Goal: Task Accomplishment & Management: Use online tool/utility

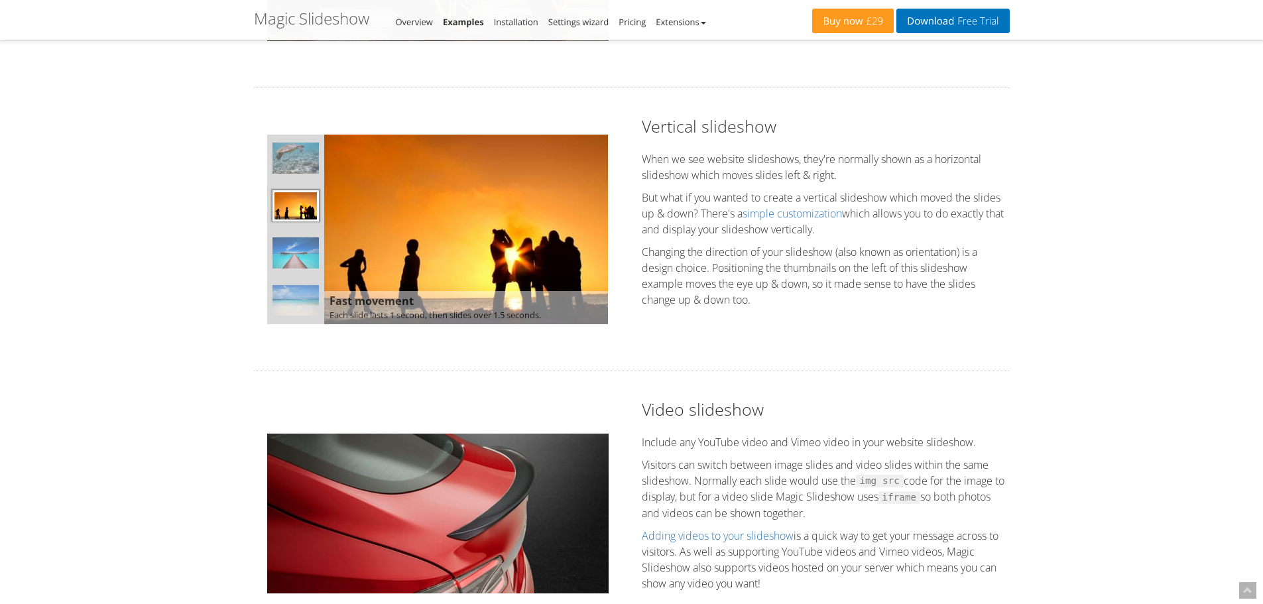
scroll to position [1127, 0]
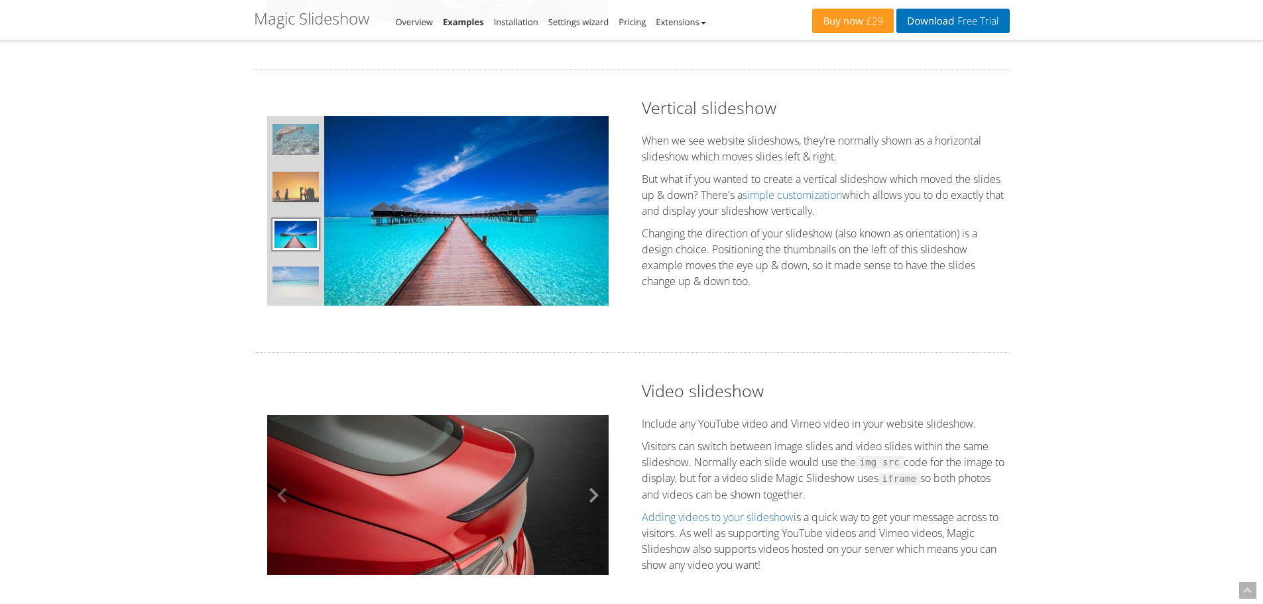
click at [588, 491] on button at bounding box center [589, 495] width 40 height 192
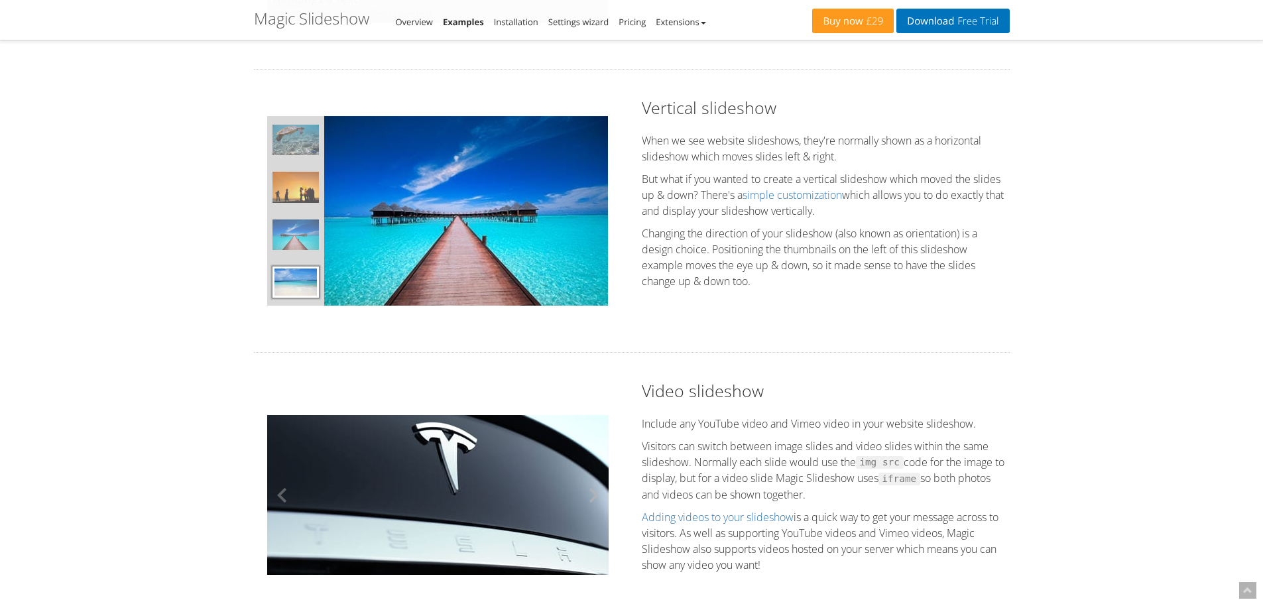
click at [593, 497] on button at bounding box center [589, 495] width 40 height 192
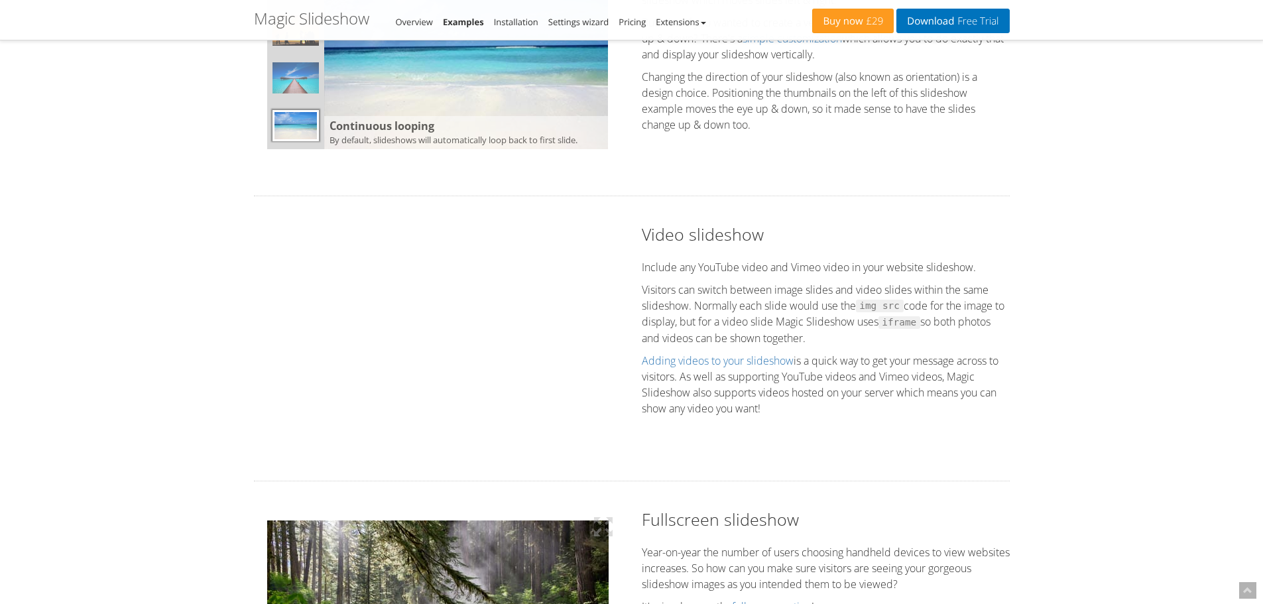
scroll to position [1260, 0]
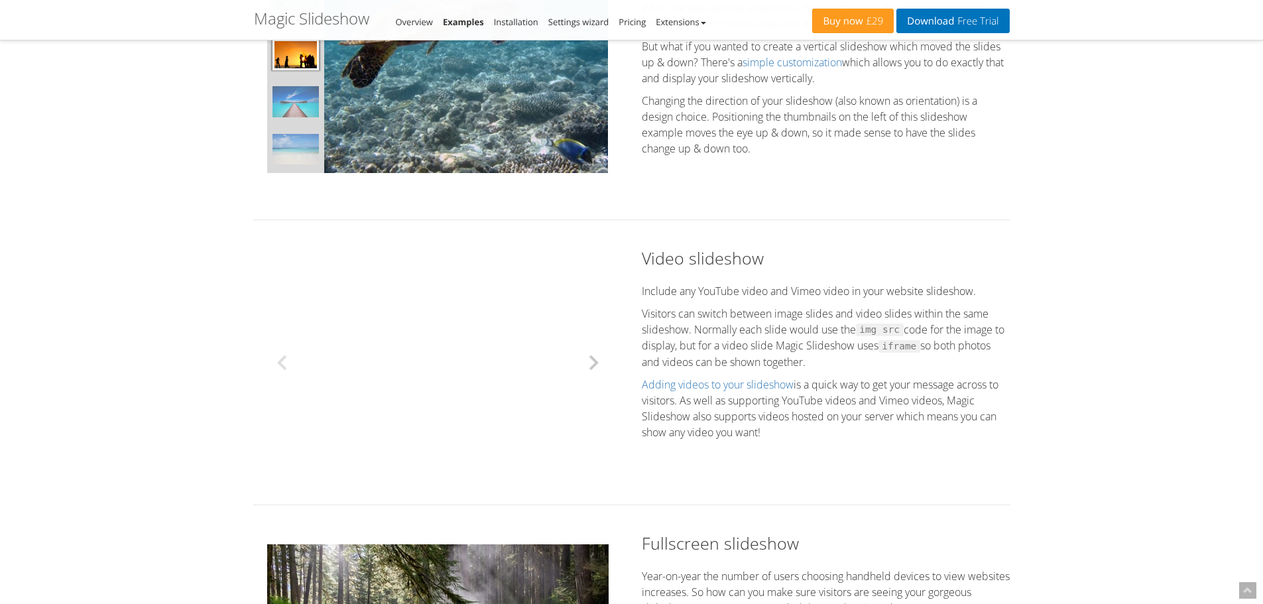
click at [594, 359] on button at bounding box center [589, 363] width 40 height 192
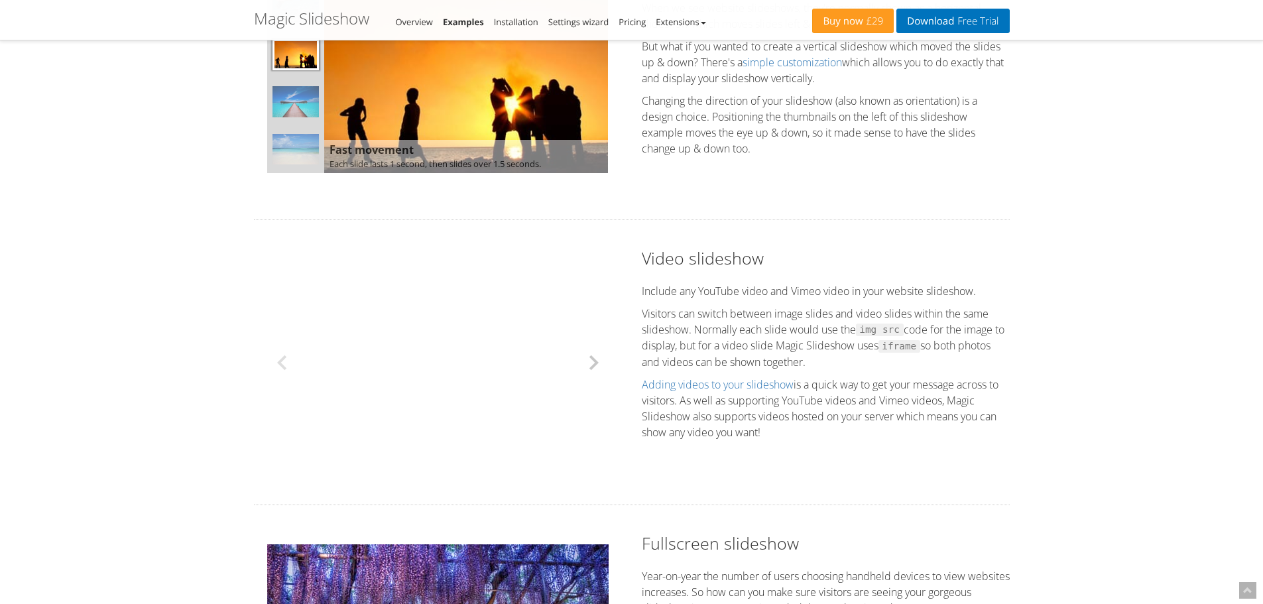
click at [593, 365] on button at bounding box center [589, 363] width 40 height 192
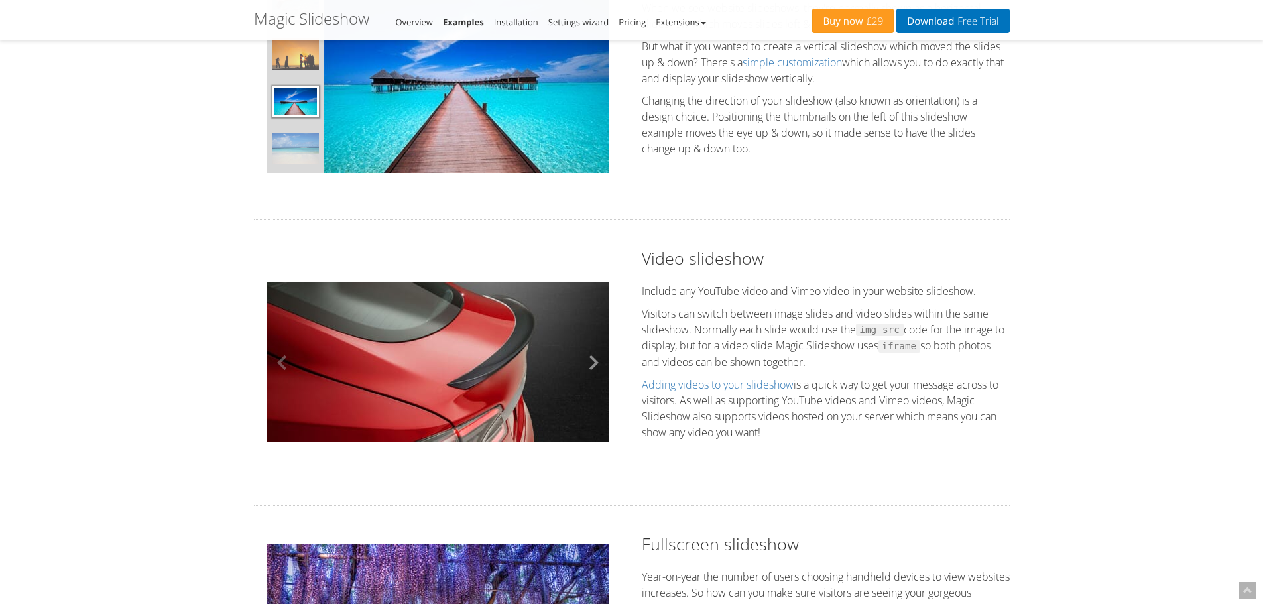
click at [593, 365] on button at bounding box center [589, 363] width 40 height 192
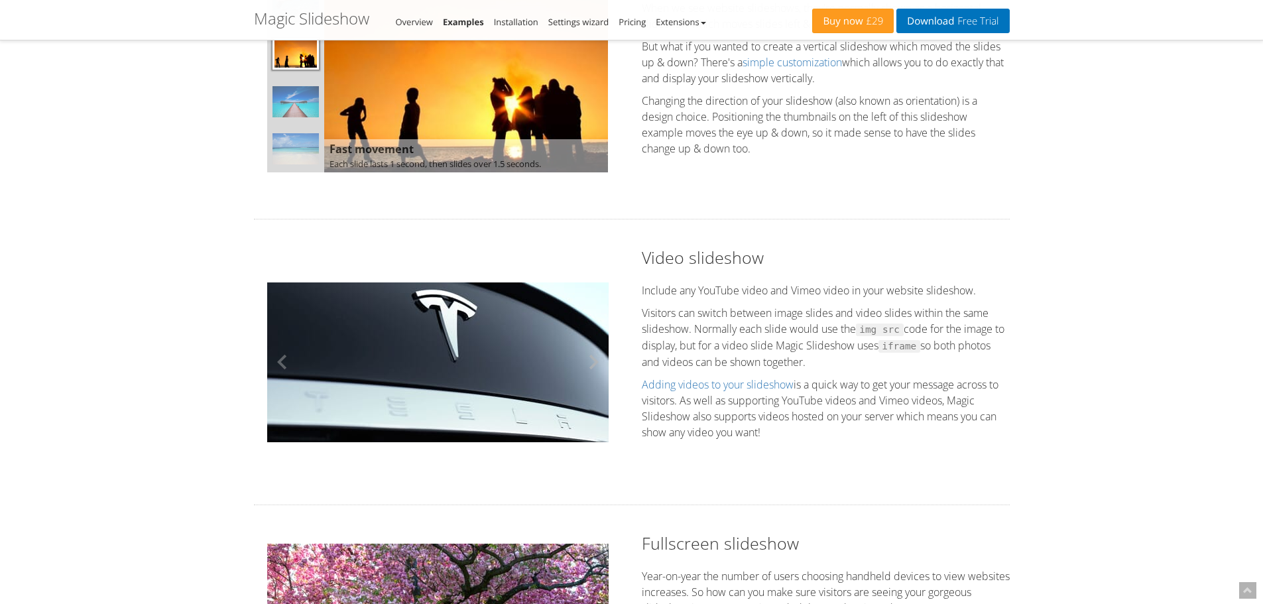
click at [587, 363] on button at bounding box center [589, 362] width 40 height 192
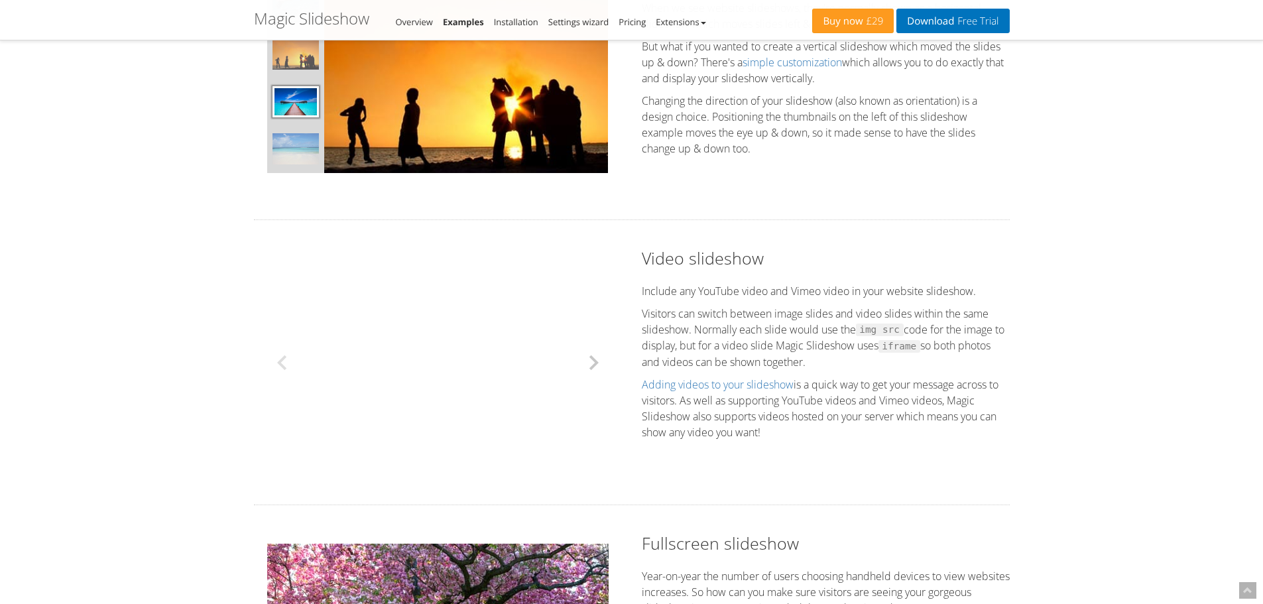
click at [587, 363] on button at bounding box center [589, 363] width 40 height 192
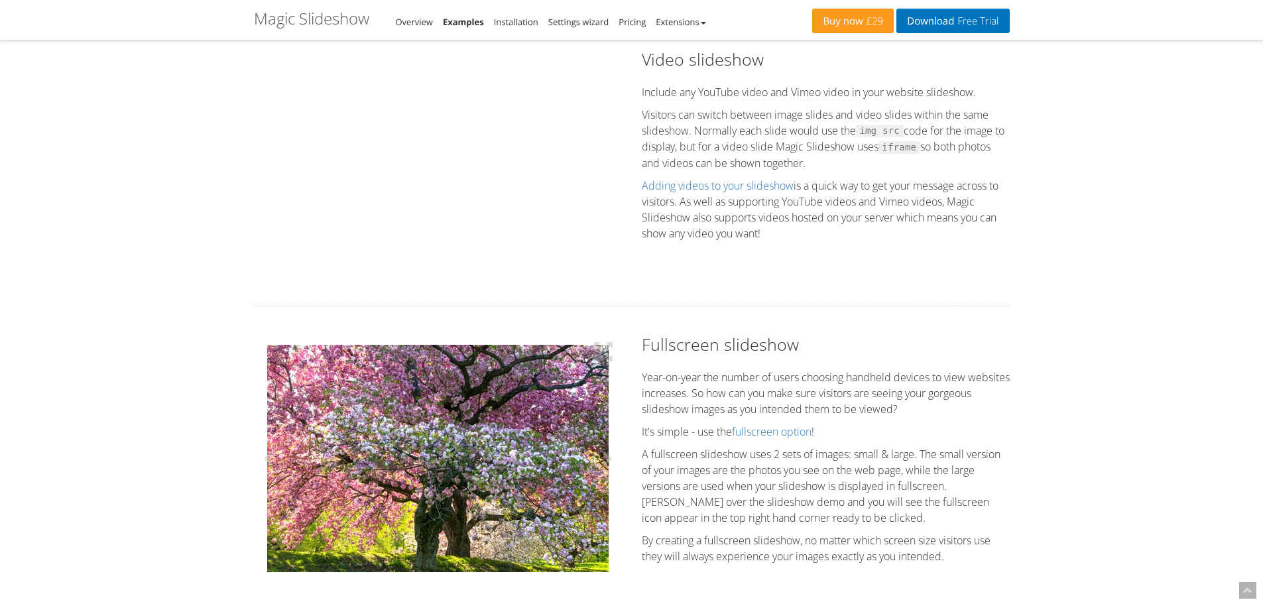
scroll to position [1525, 0]
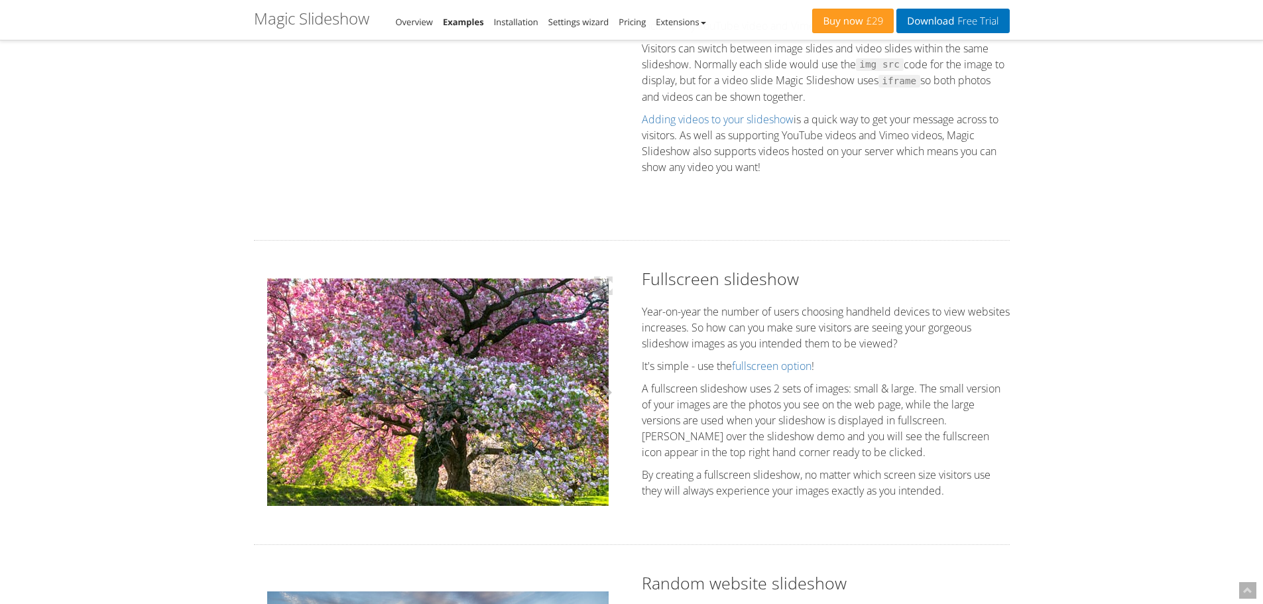
click at [601, 389] on button at bounding box center [602, 392] width 40 height 251
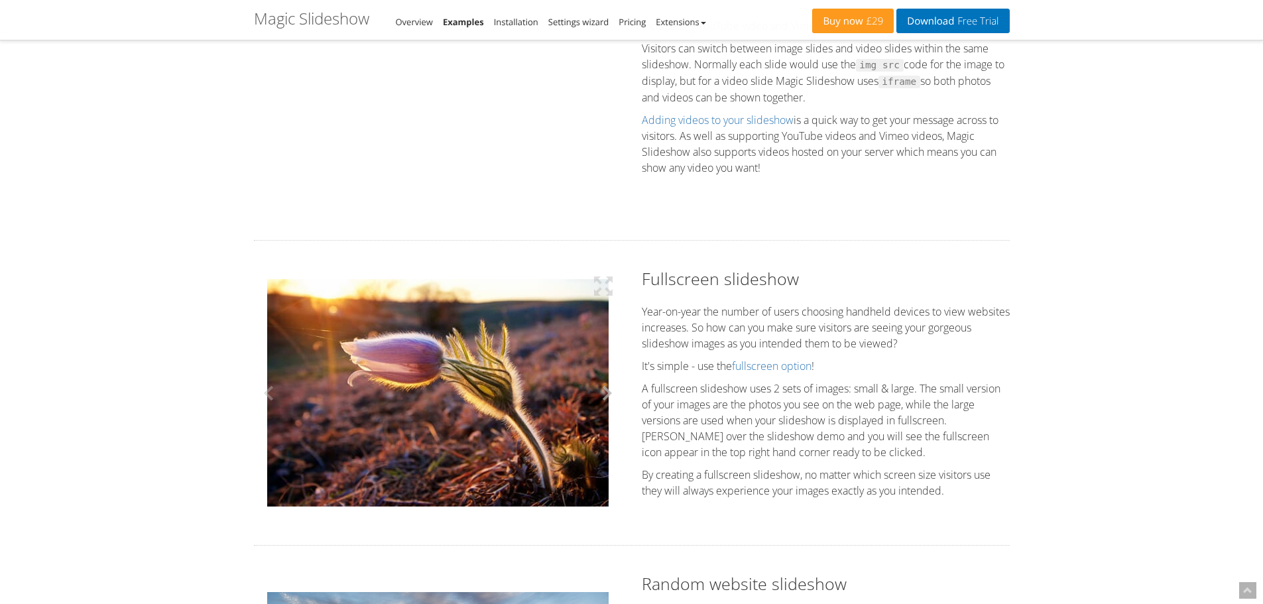
click at [601, 389] on button at bounding box center [602, 392] width 40 height 251
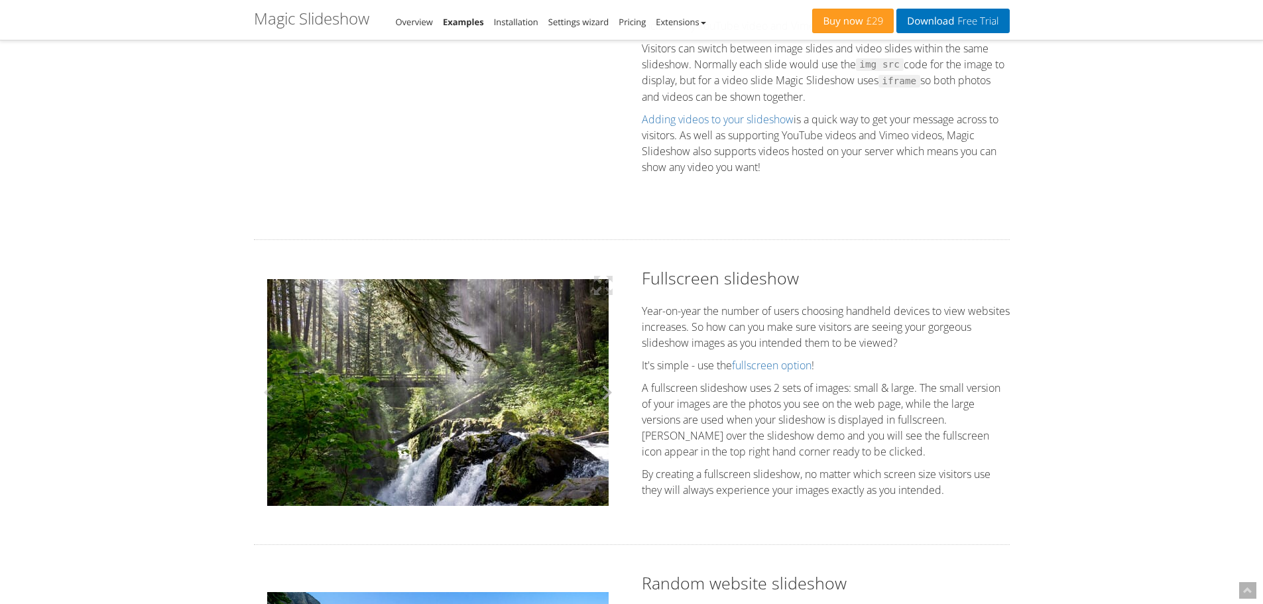
click at [601, 395] on button at bounding box center [602, 392] width 40 height 251
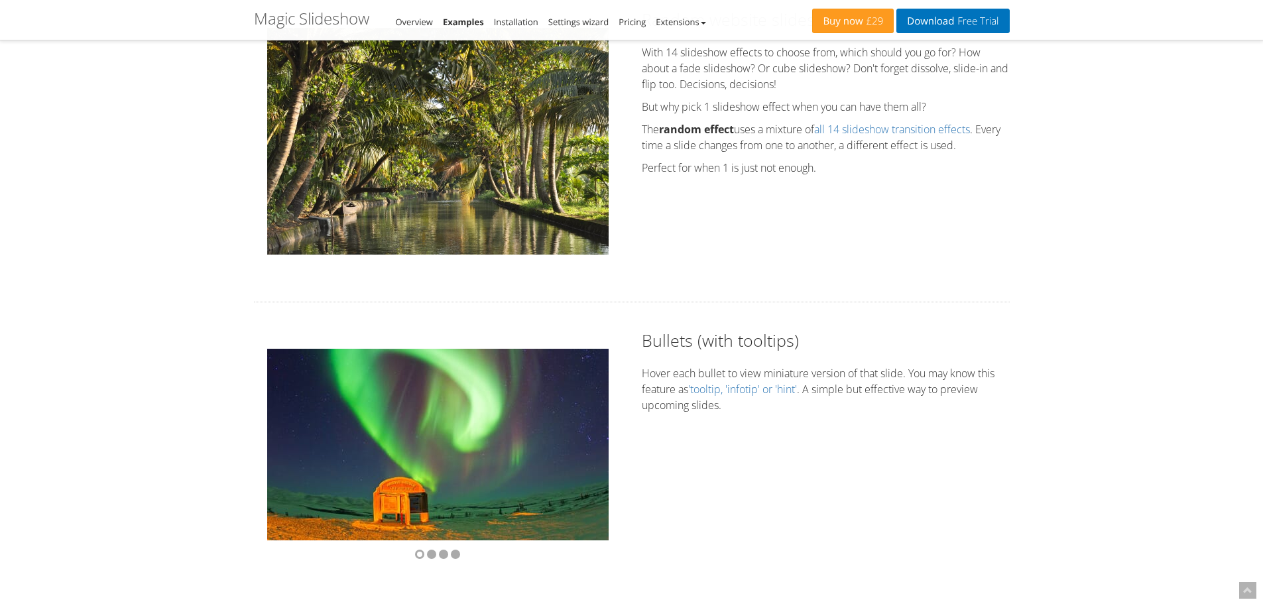
scroll to position [2123, 0]
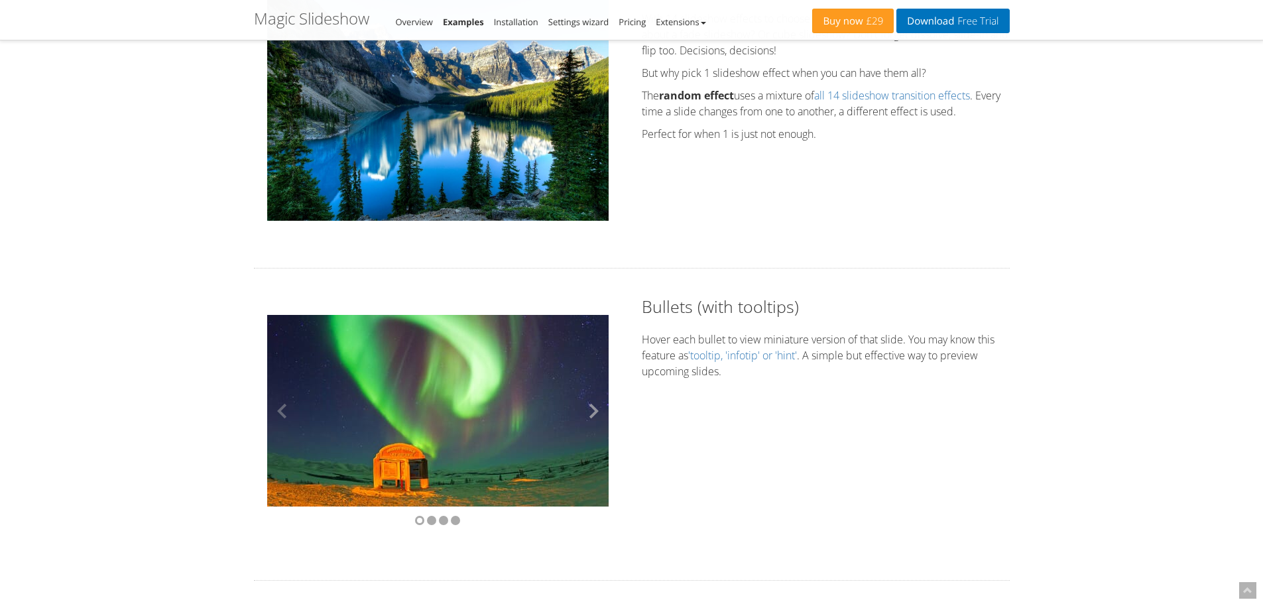
click at [596, 407] on button at bounding box center [589, 411] width 40 height 192
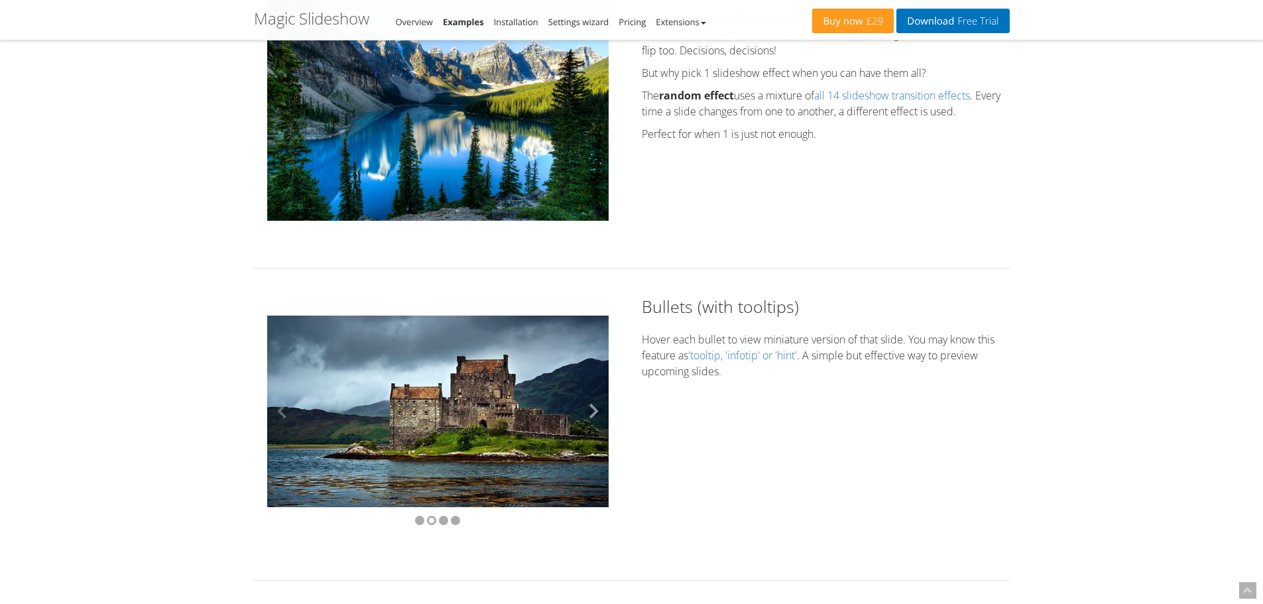
click at [596, 407] on button at bounding box center [589, 411] width 40 height 192
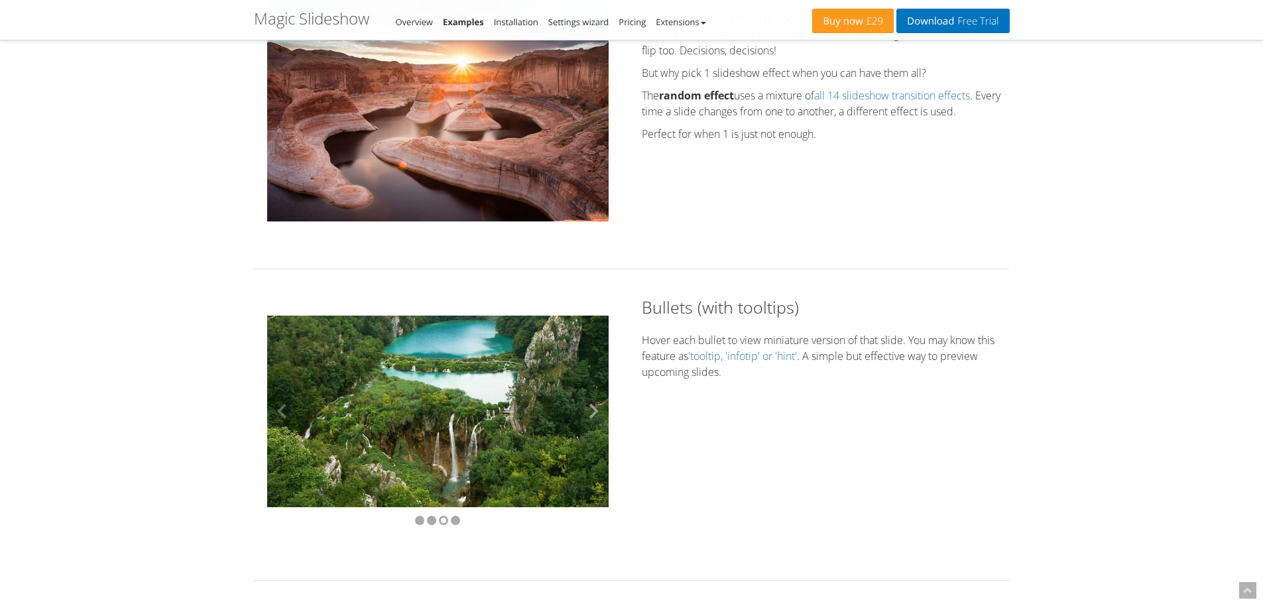
click at [596, 407] on button at bounding box center [589, 412] width 40 height 192
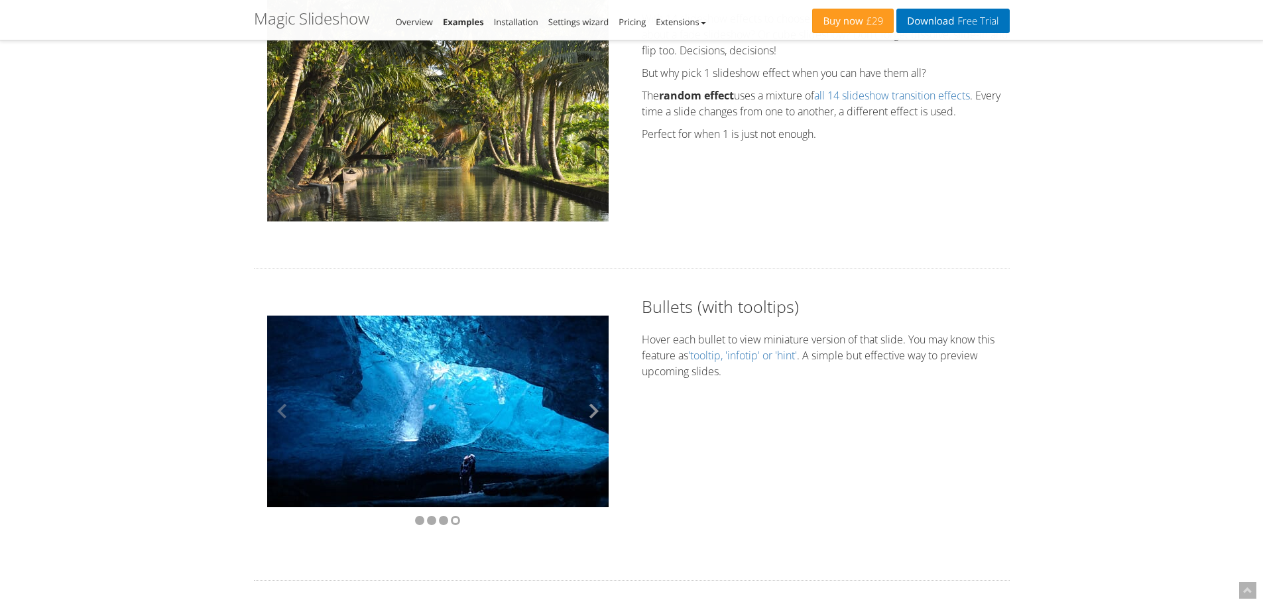
click at [596, 407] on button at bounding box center [589, 411] width 40 height 192
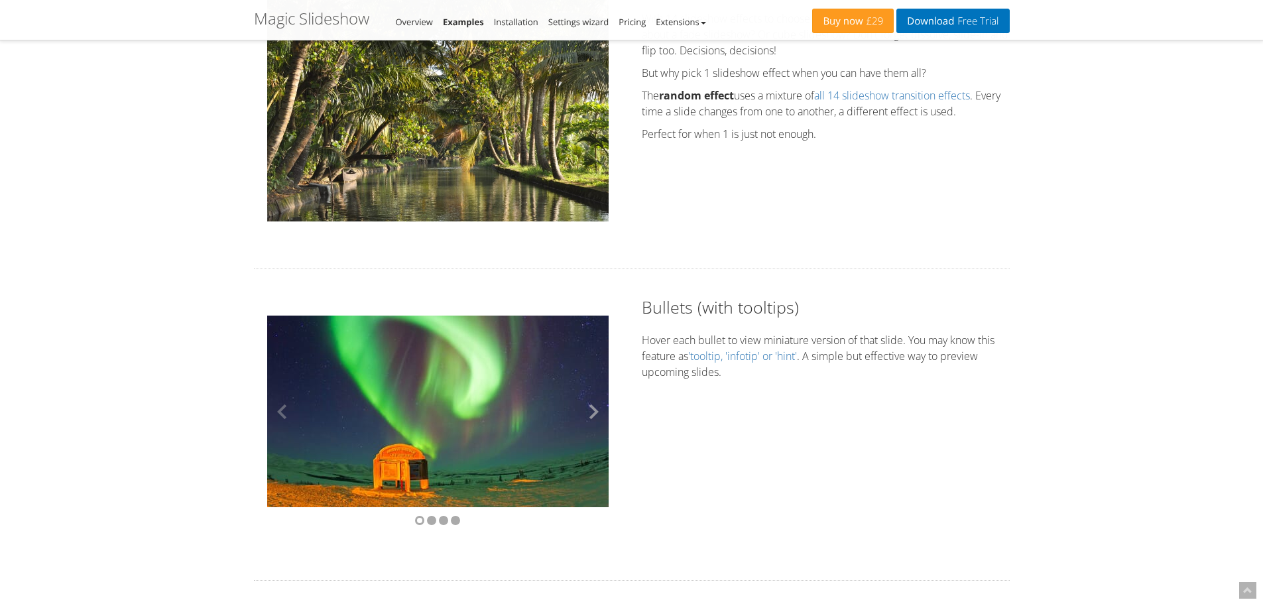
click at [596, 407] on button at bounding box center [589, 412] width 40 height 192
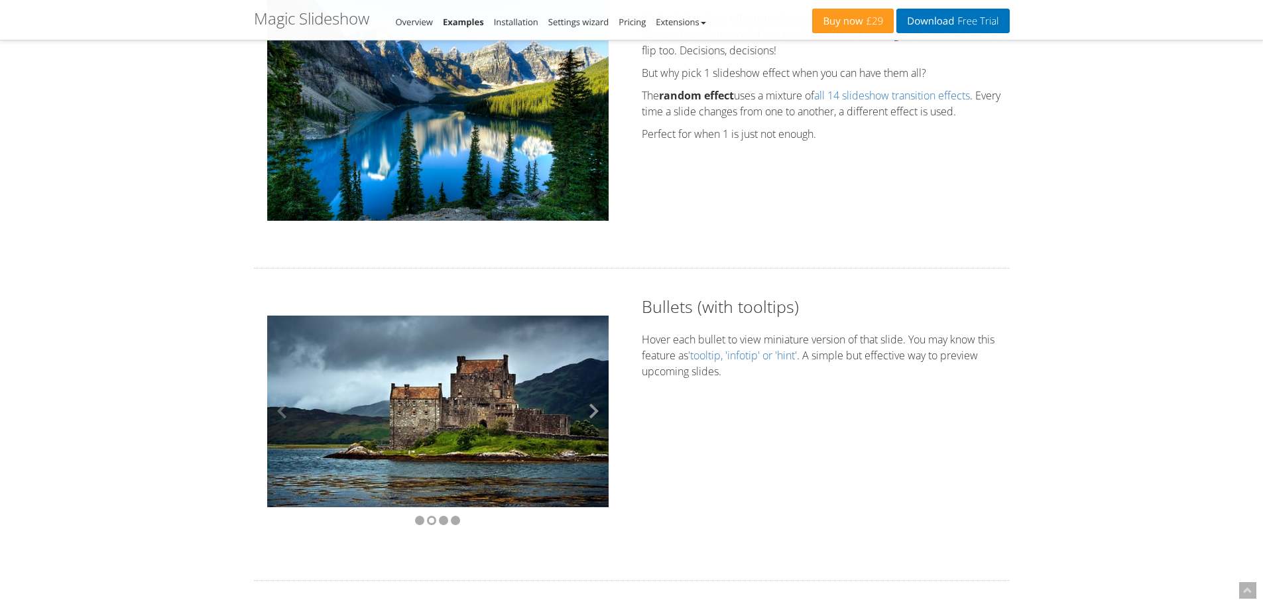
click at [596, 407] on button at bounding box center [589, 411] width 40 height 192
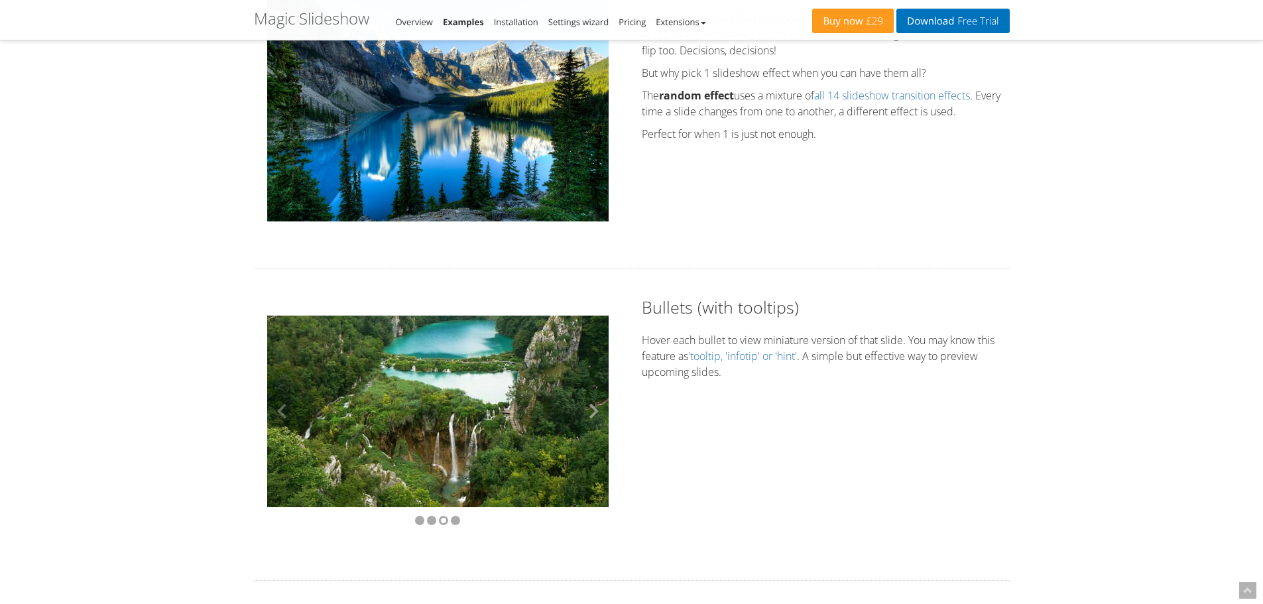
click at [596, 407] on button at bounding box center [589, 412] width 40 height 192
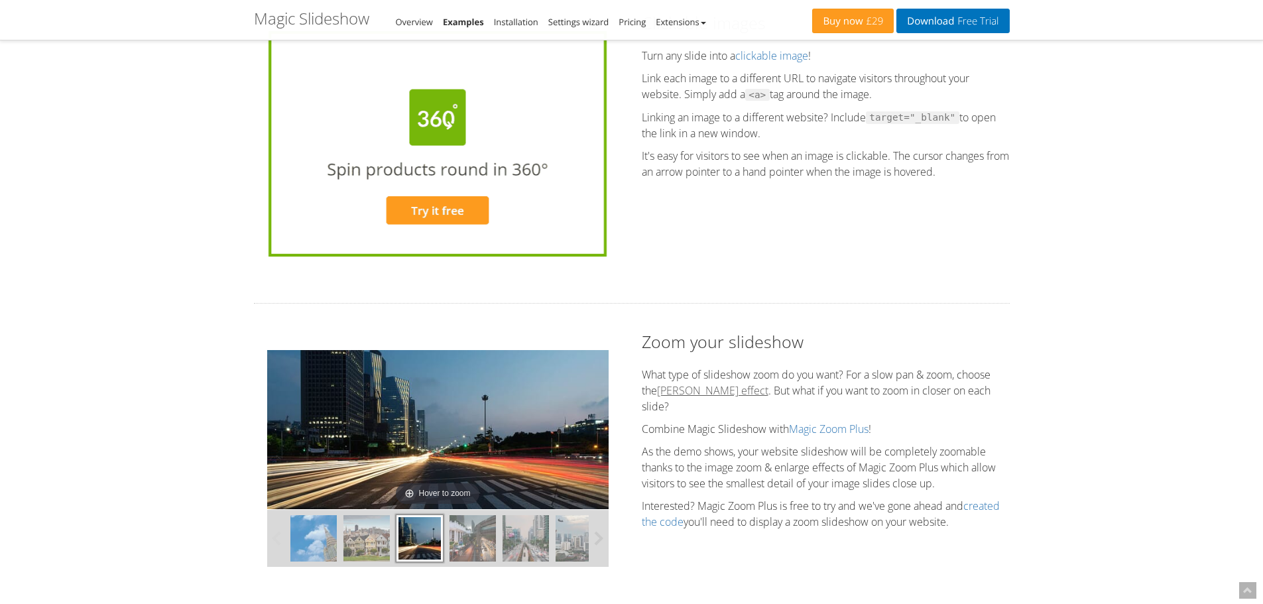
scroll to position [3052, 0]
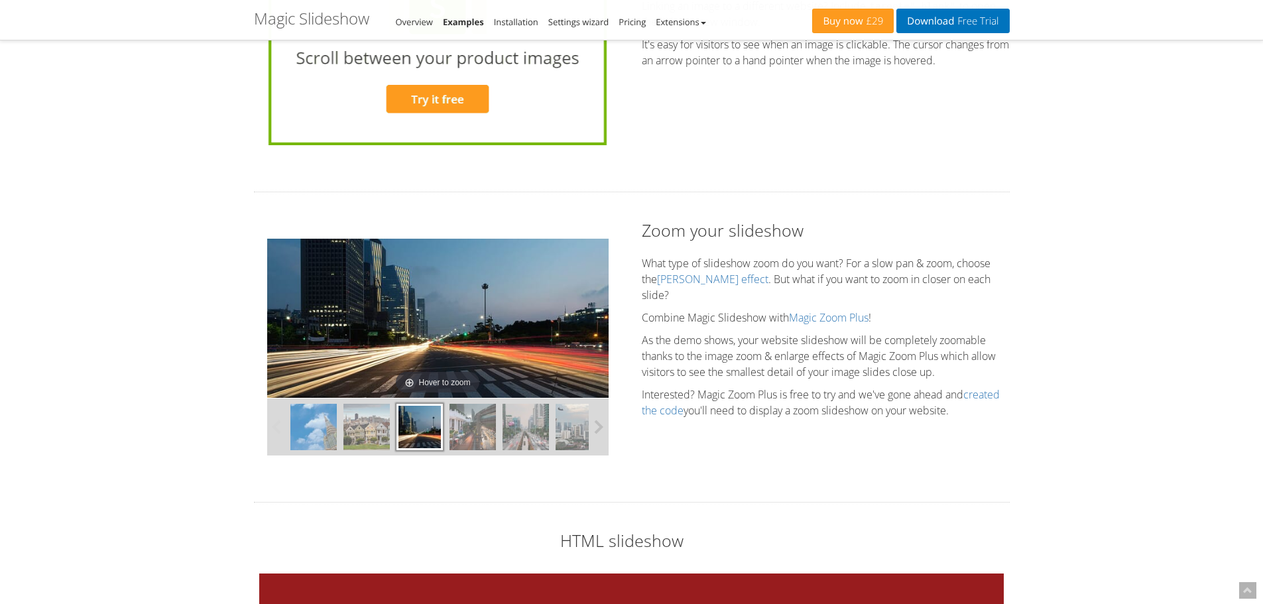
click at [602, 425] on button at bounding box center [599, 427] width 20 height 57
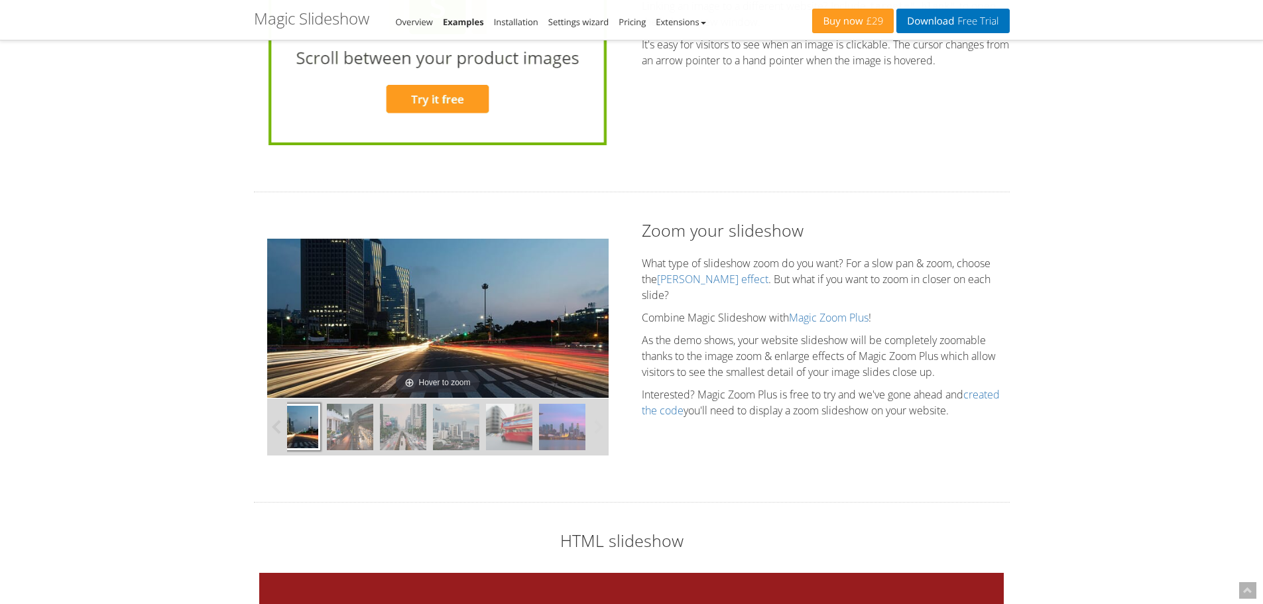
click at [602, 425] on button at bounding box center [599, 427] width 20 height 57
click at [602, 425] on button at bounding box center [599, 426] width 20 height 57
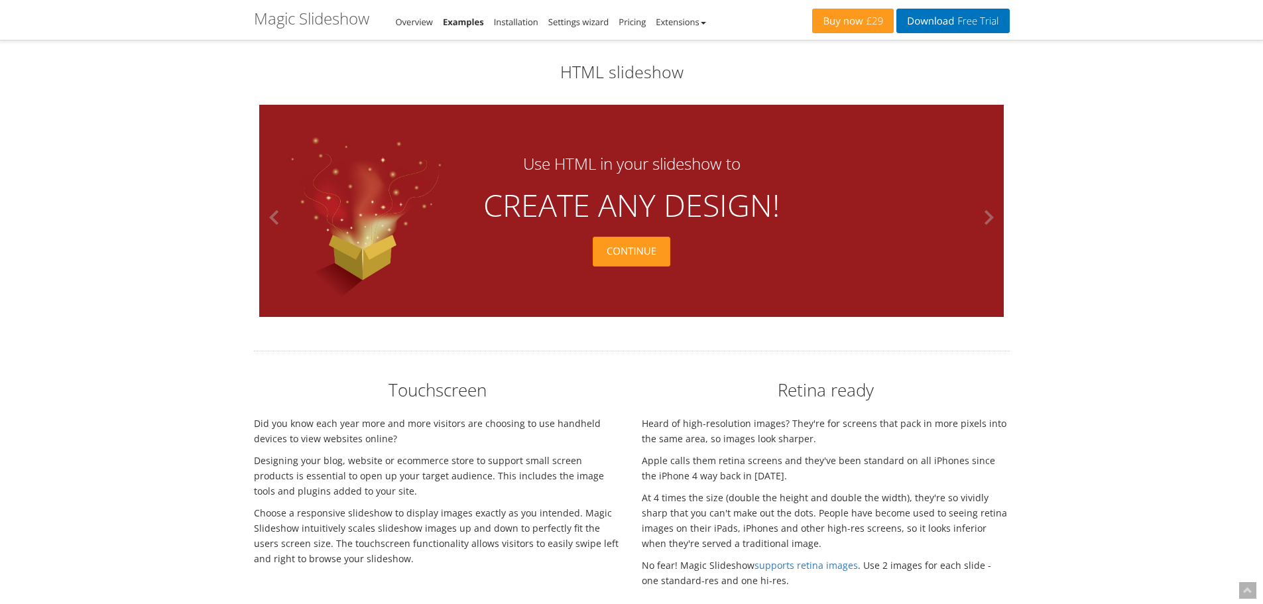
scroll to position [3450, 0]
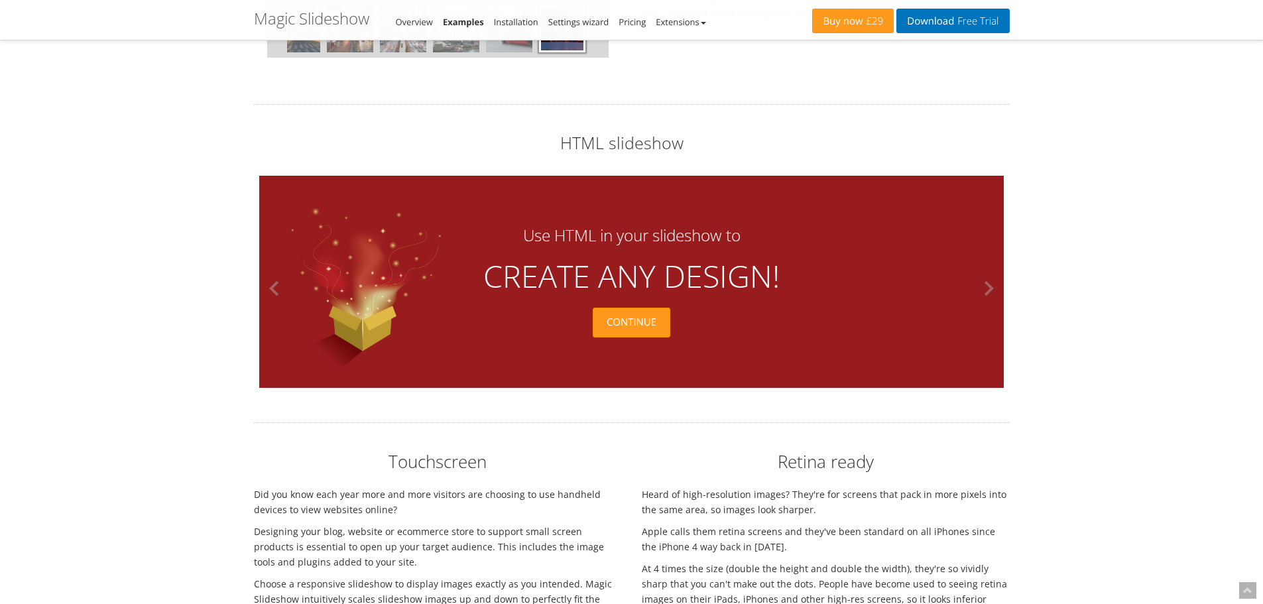
click at [639, 326] on div "Continue" at bounding box center [632, 323] width 78 height 30
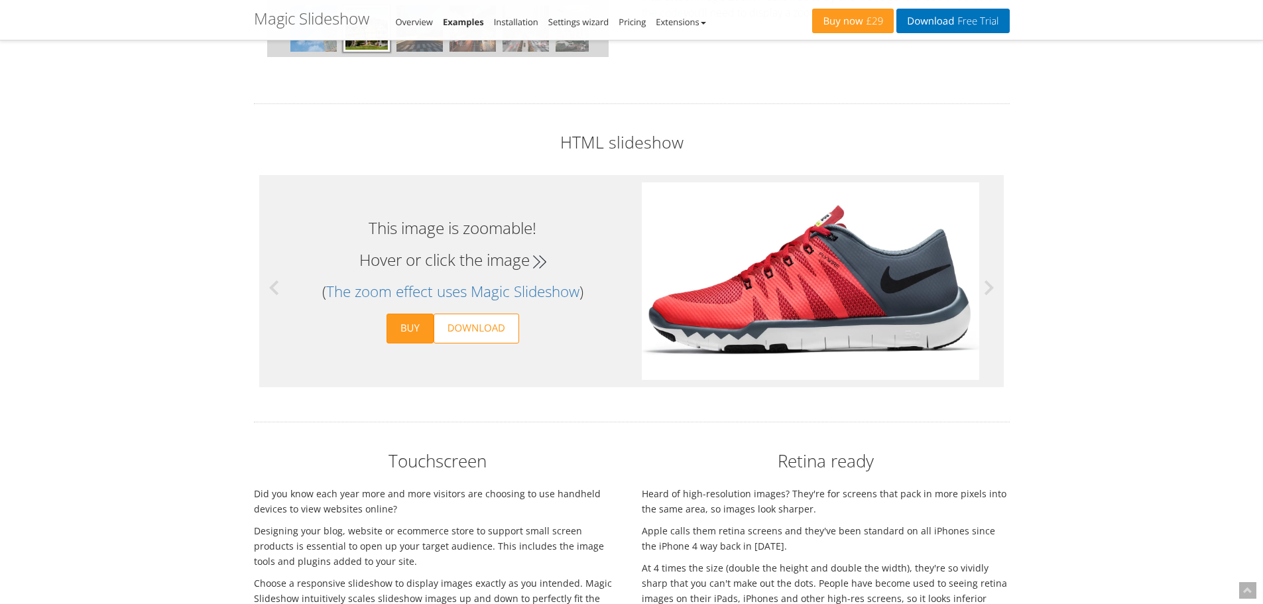
click at [995, 291] on button at bounding box center [984, 288] width 40 height 212
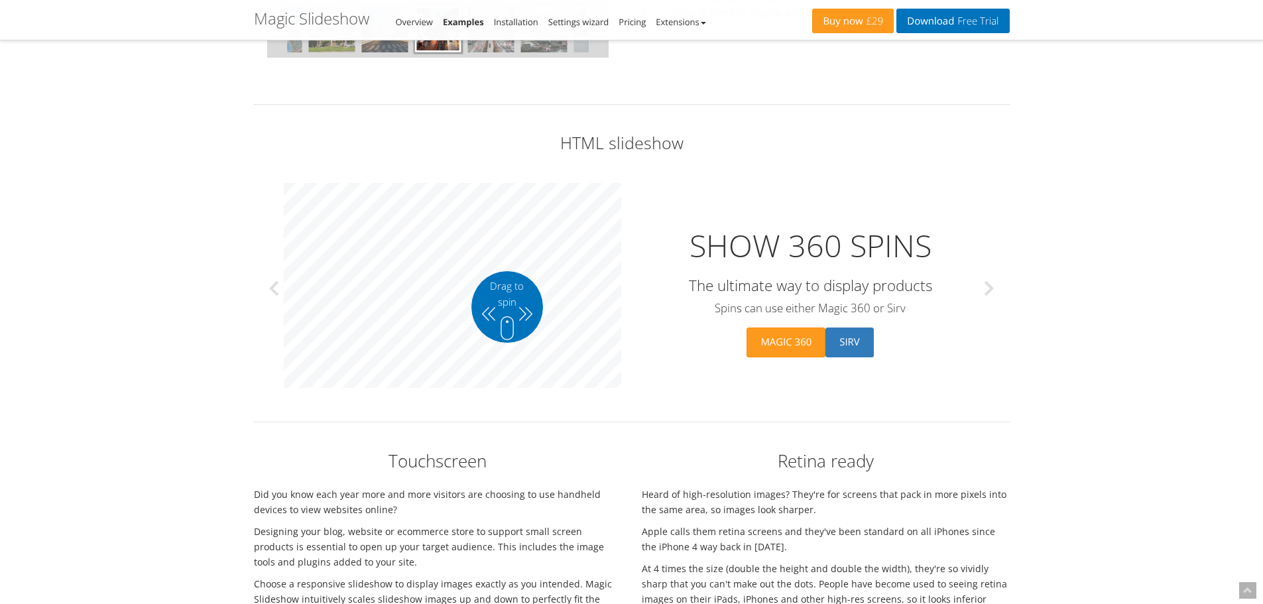
click at [991, 291] on button at bounding box center [984, 288] width 40 height 212
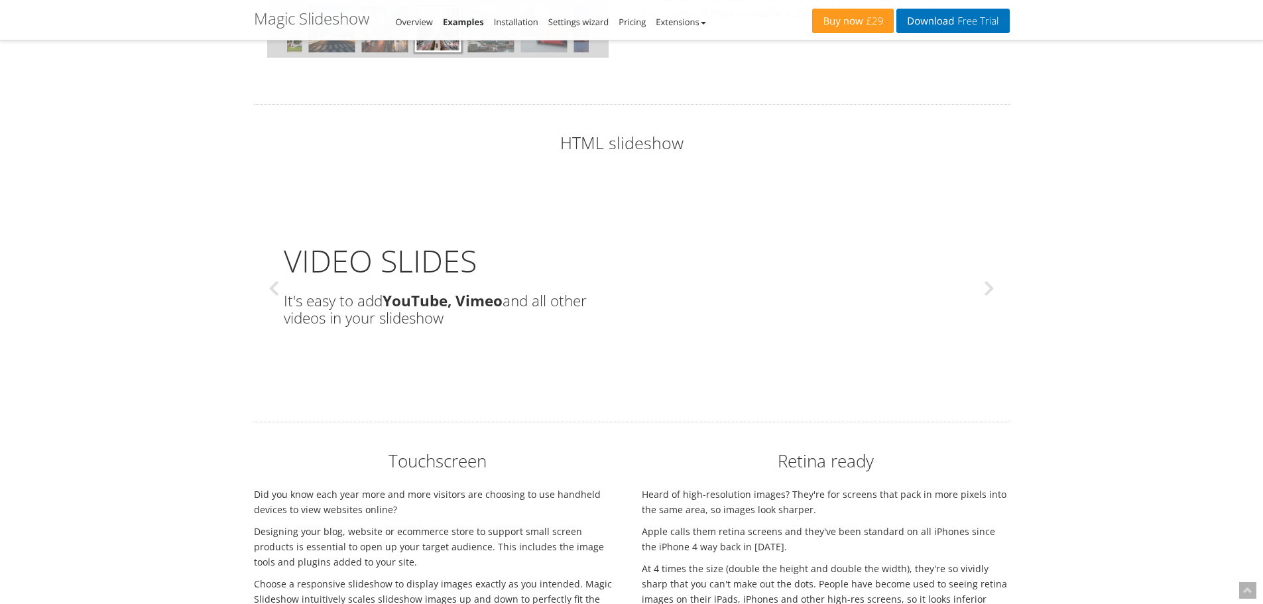
click at [991, 291] on button at bounding box center [984, 288] width 40 height 212
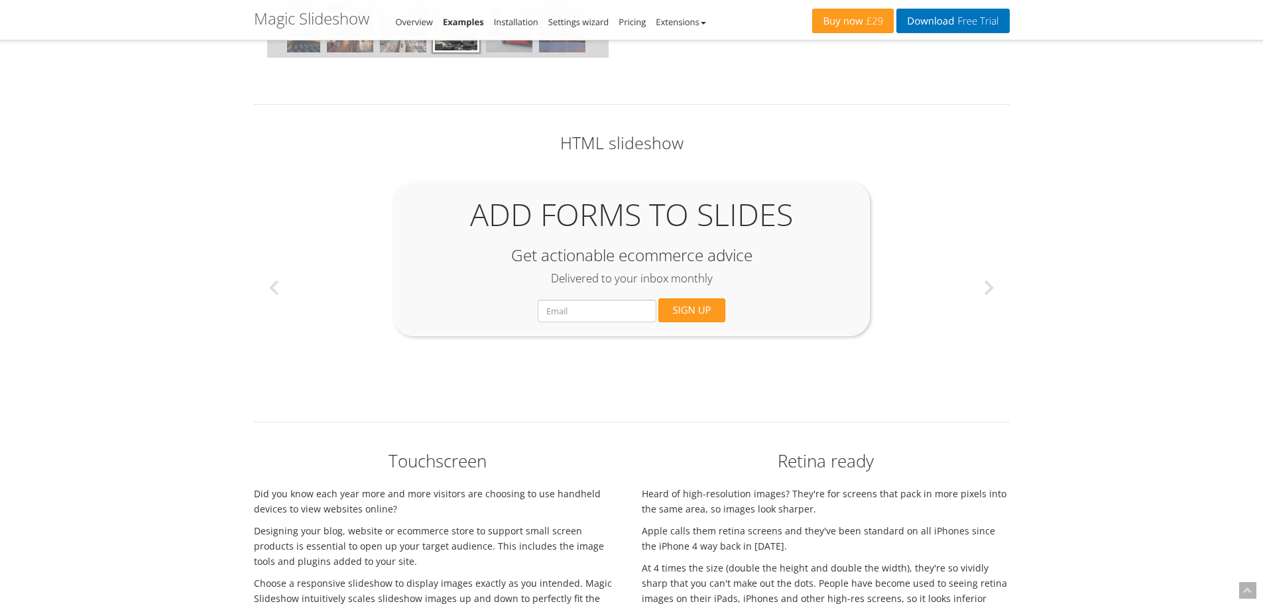
click at [991, 291] on button at bounding box center [984, 288] width 40 height 212
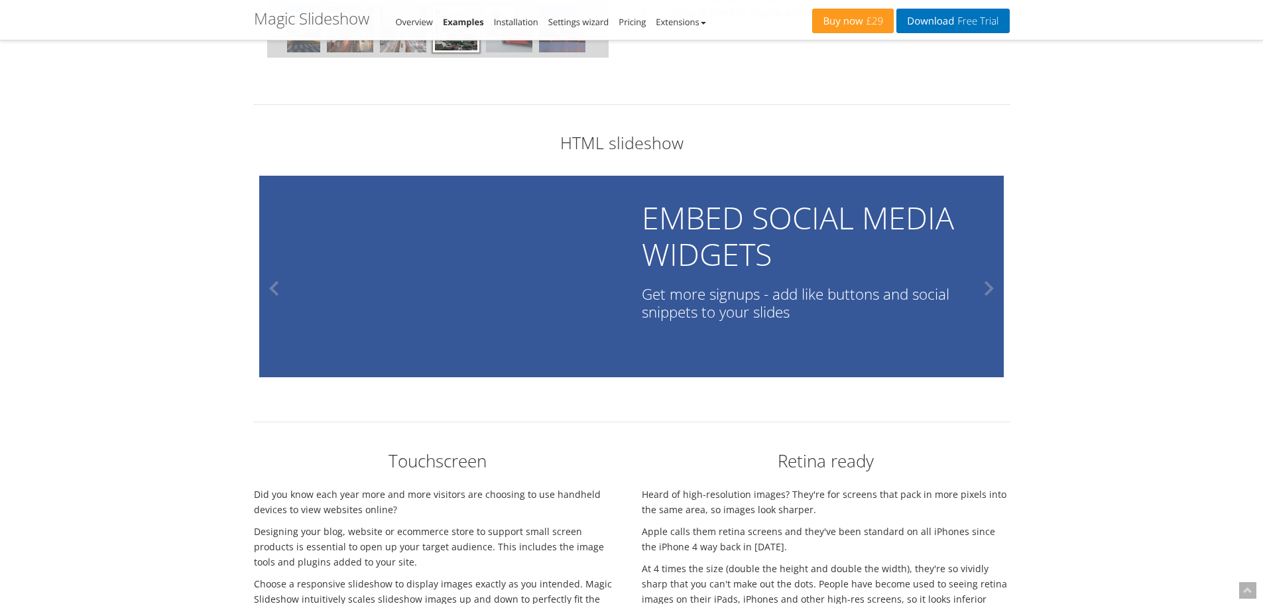
click at [991, 291] on button at bounding box center [984, 288] width 40 height 212
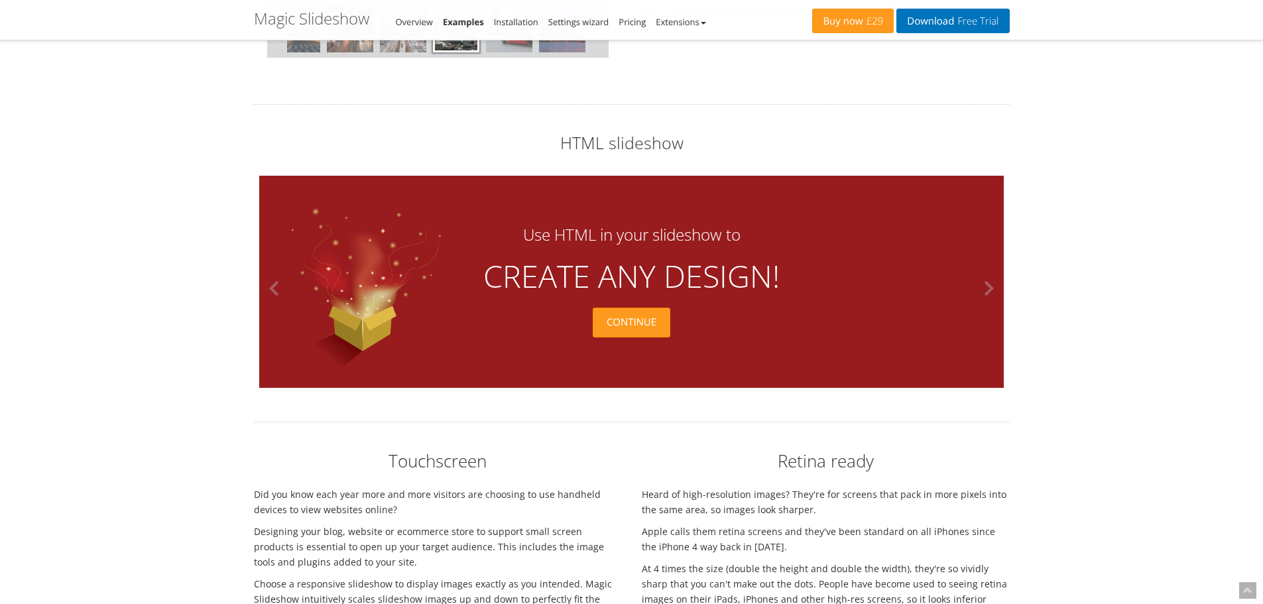
click at [991, 291] on button at bounding box center [984, 288] width 40 height 212
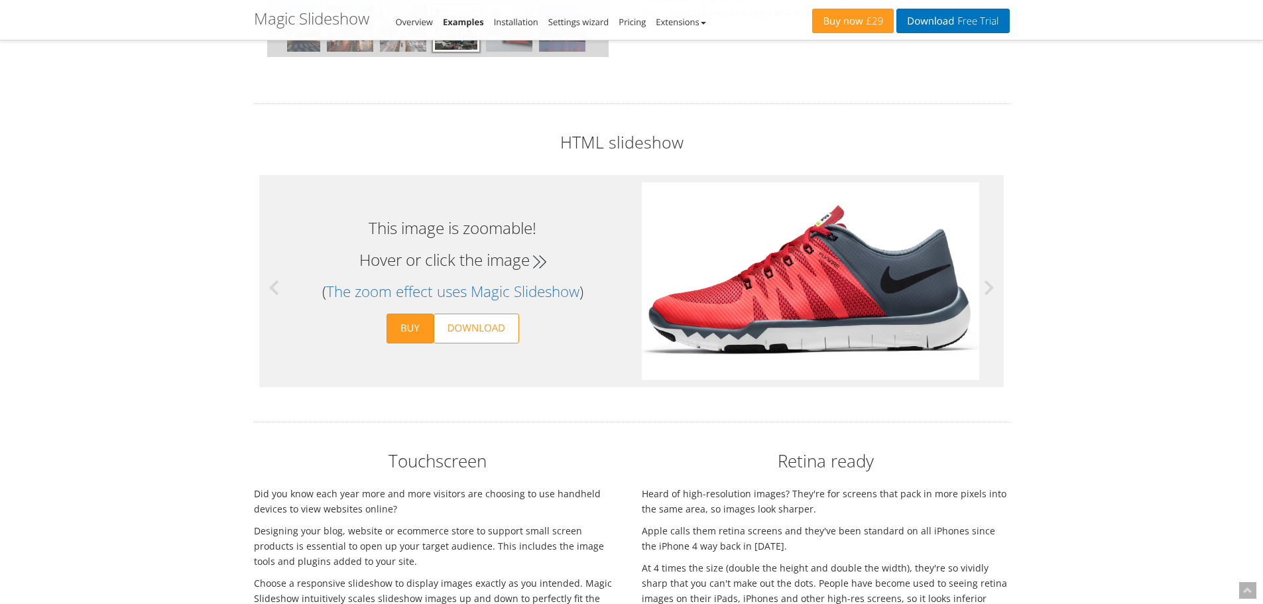
click at [991, 291] on button at bounding box center [984, 288] width 40 height 212
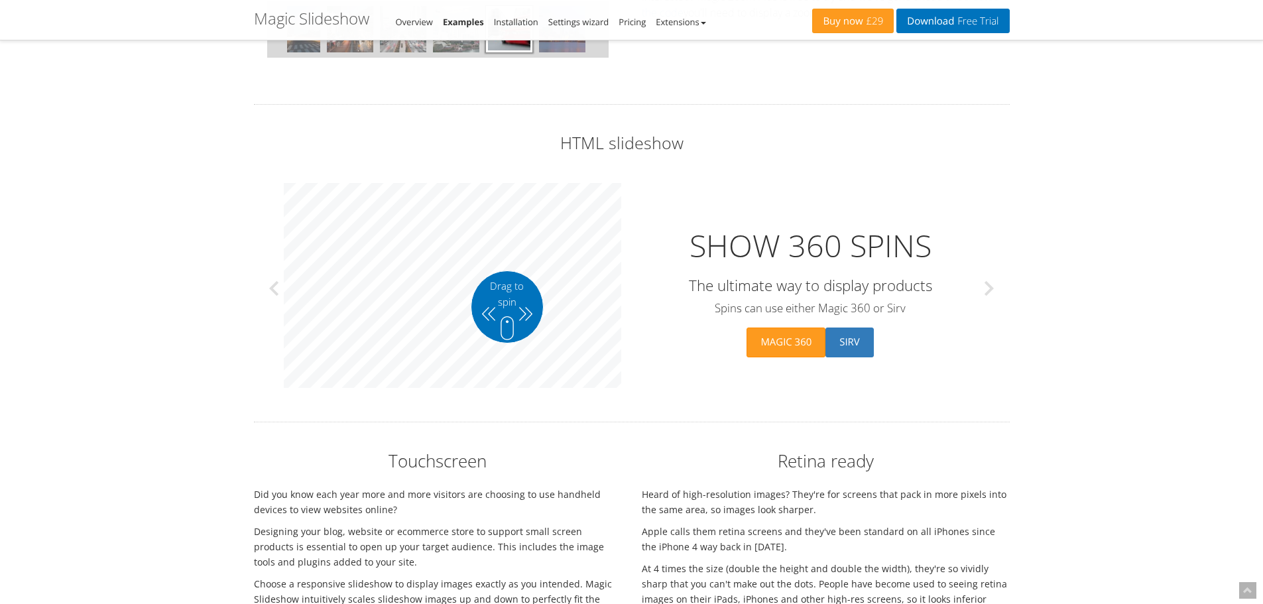
click at [991, 291] on button at bounding box center [984, 288] width 40 height 212
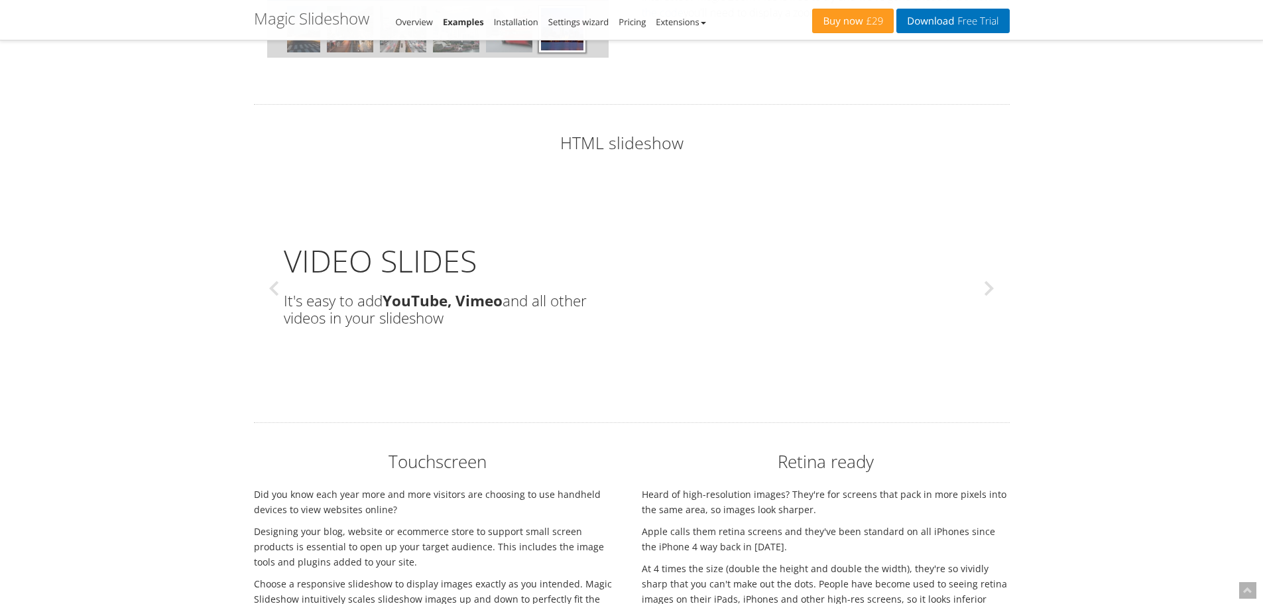
click at [991, 291] on button at bounding box center [984, 288] width 40 height 212
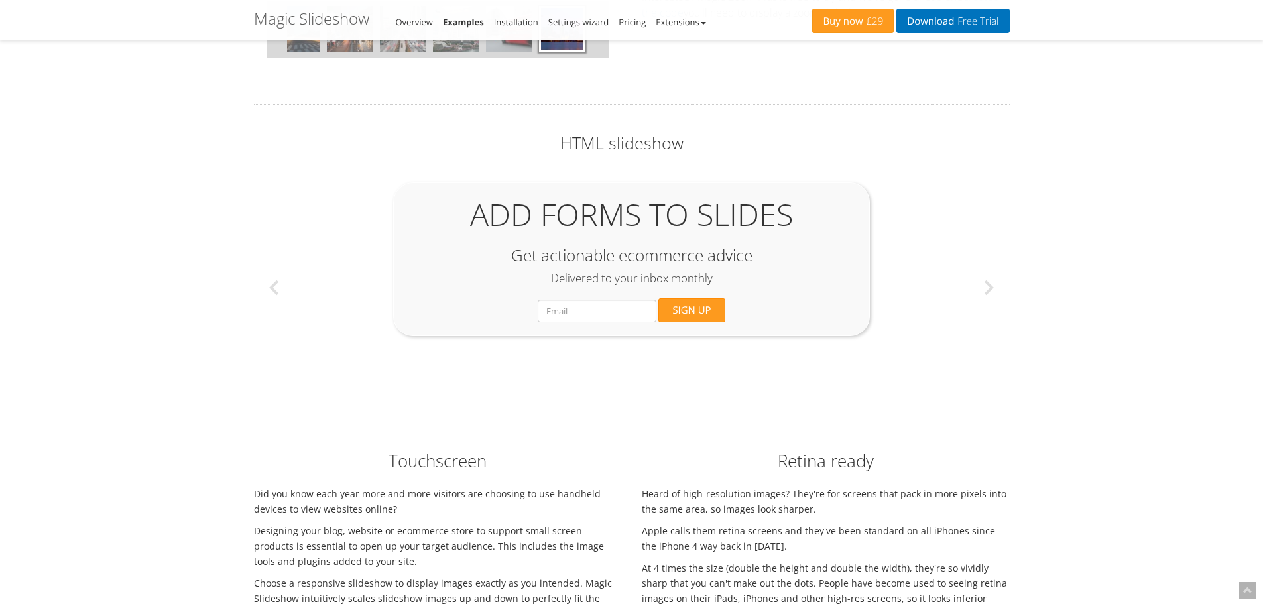
click at [991, 291] on button at bounding box center [984, 288] width 40 height 212
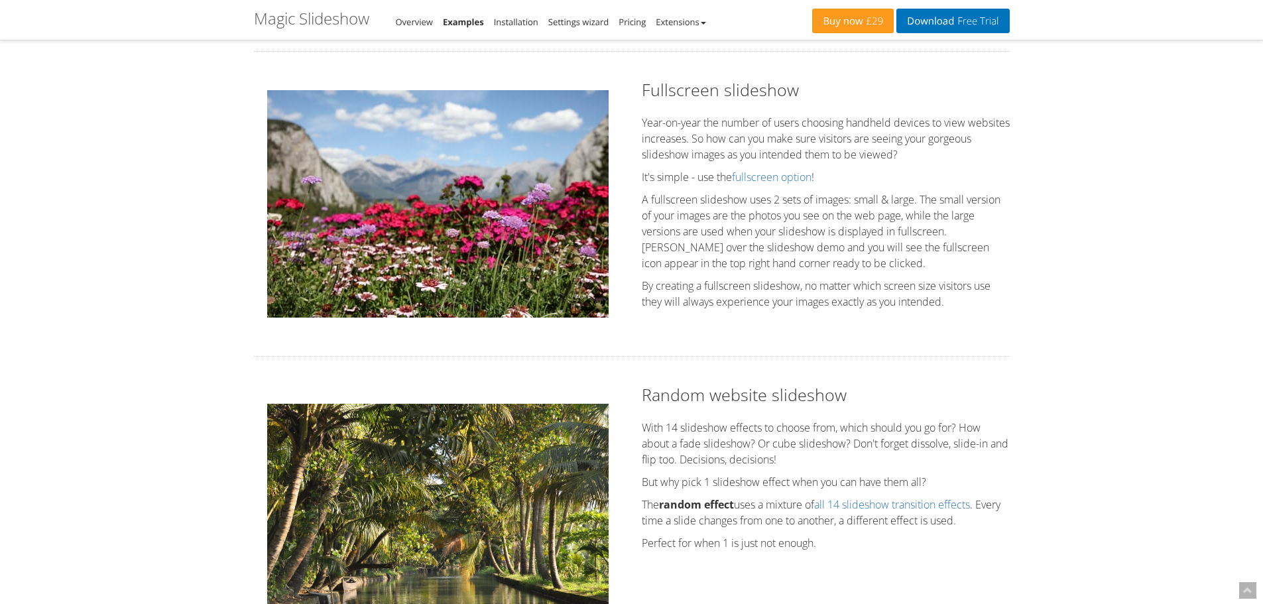
scroll to position [1857, 0]
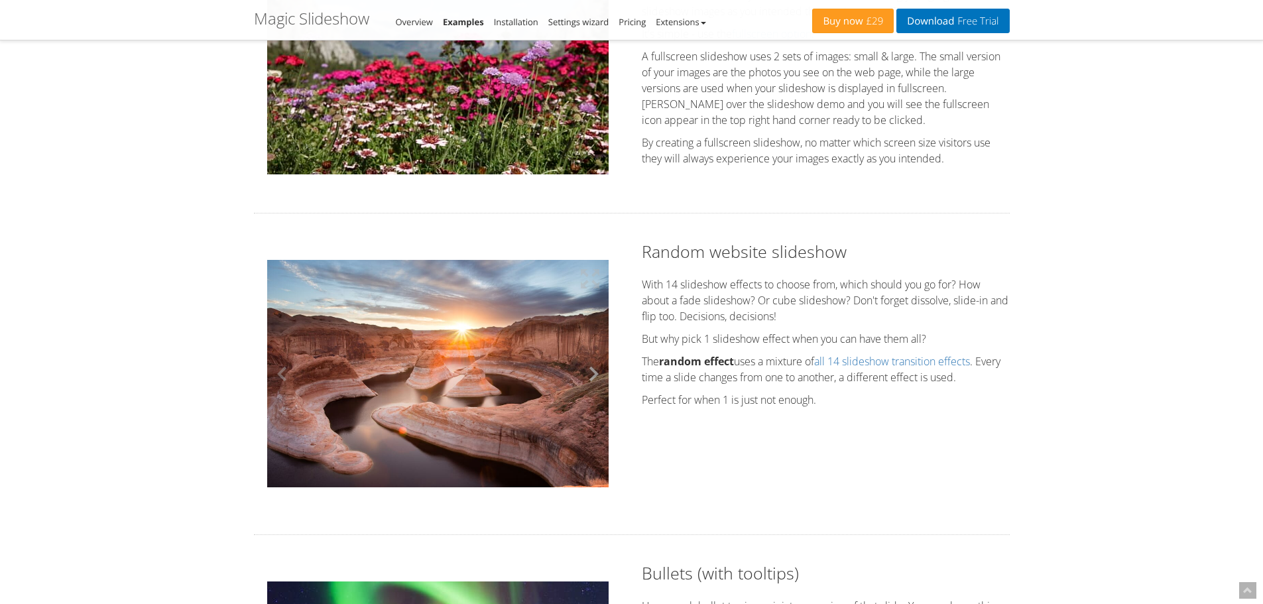
click at [592, 373] on button at bounding box center [589, 373] width 40 height 227
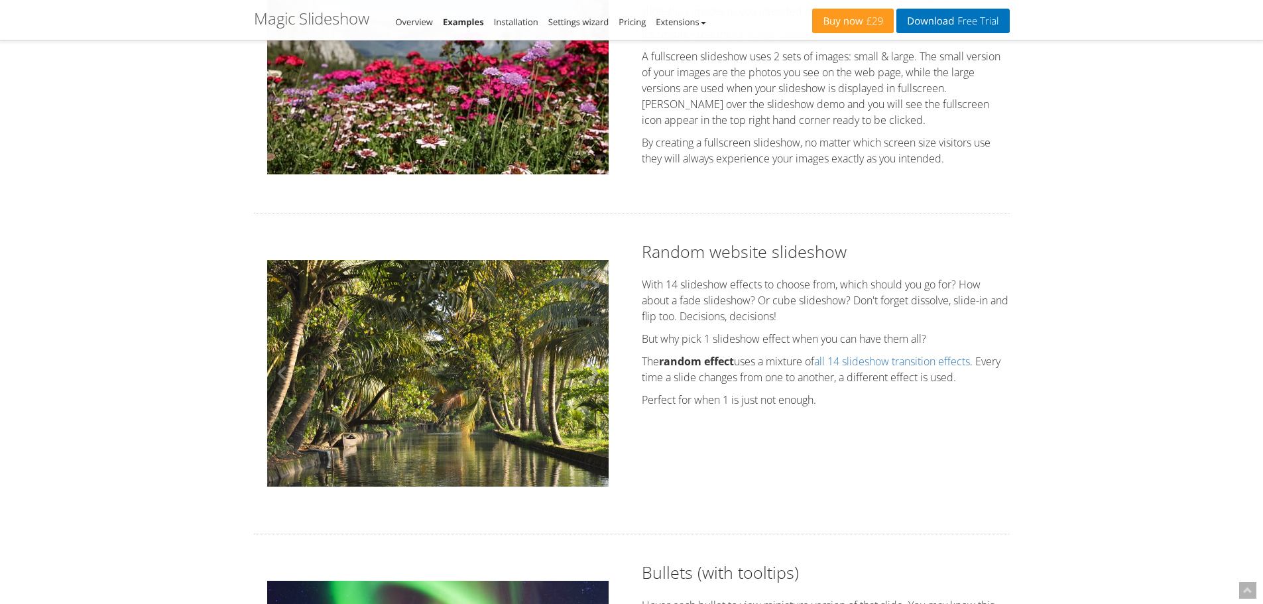
click at [592, 373] on button at bounding box center [589, 373] width 40 height 227
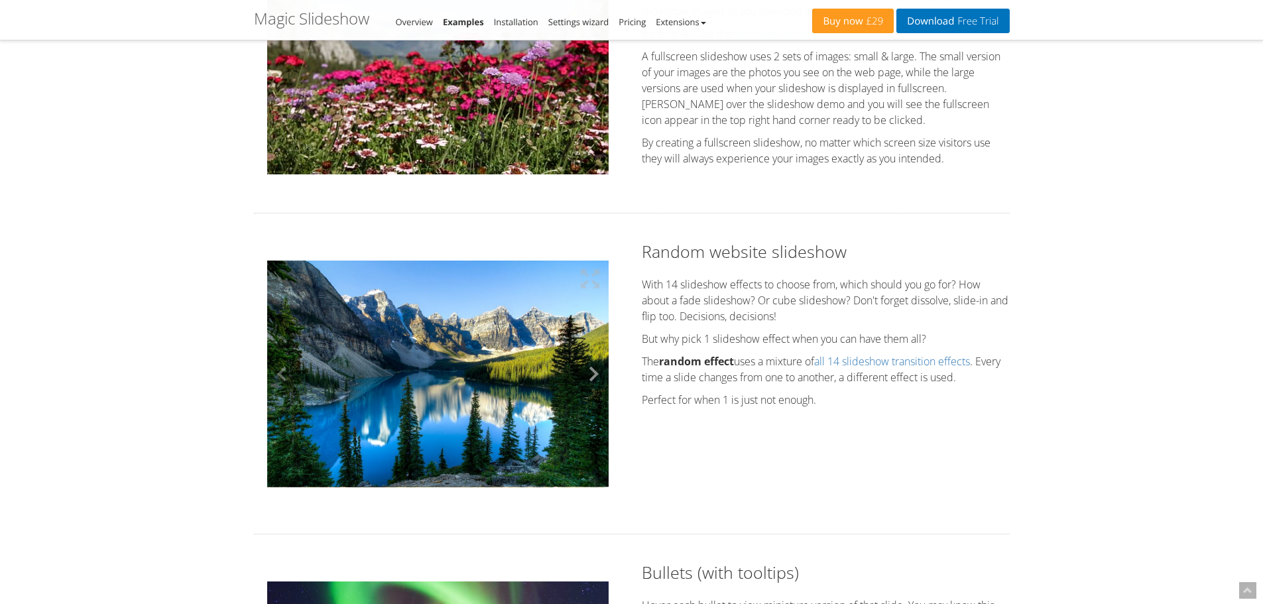
click at [592, 373] on button at bounding box center [589, 373] width 40 height 227
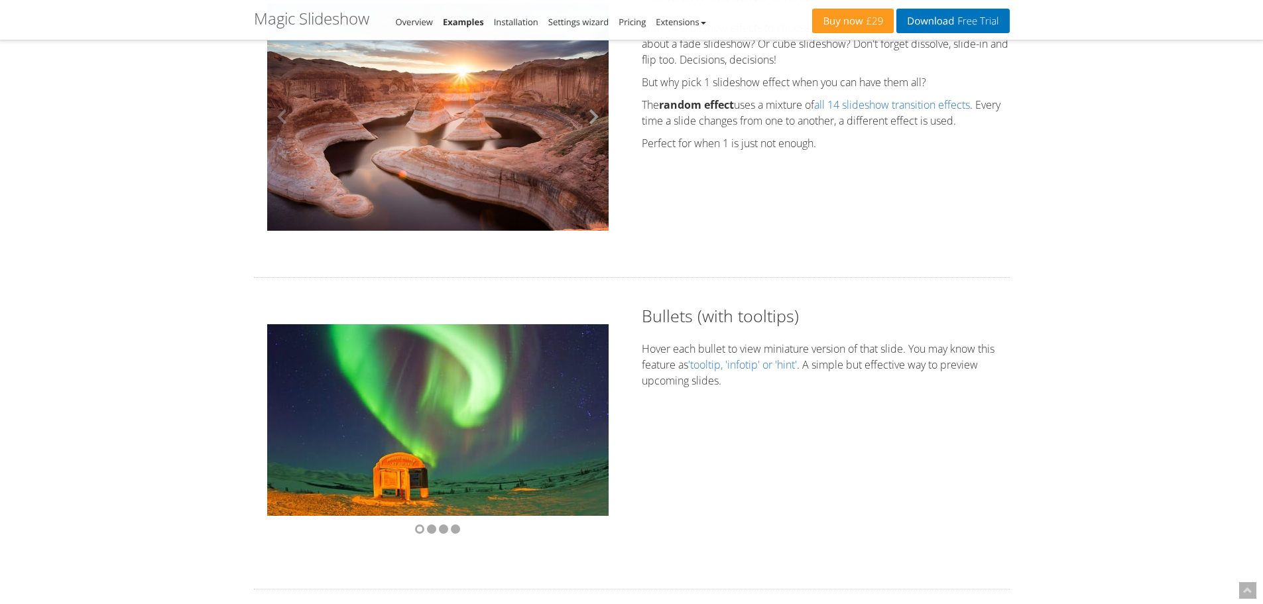
scroll to position [2123, 0]
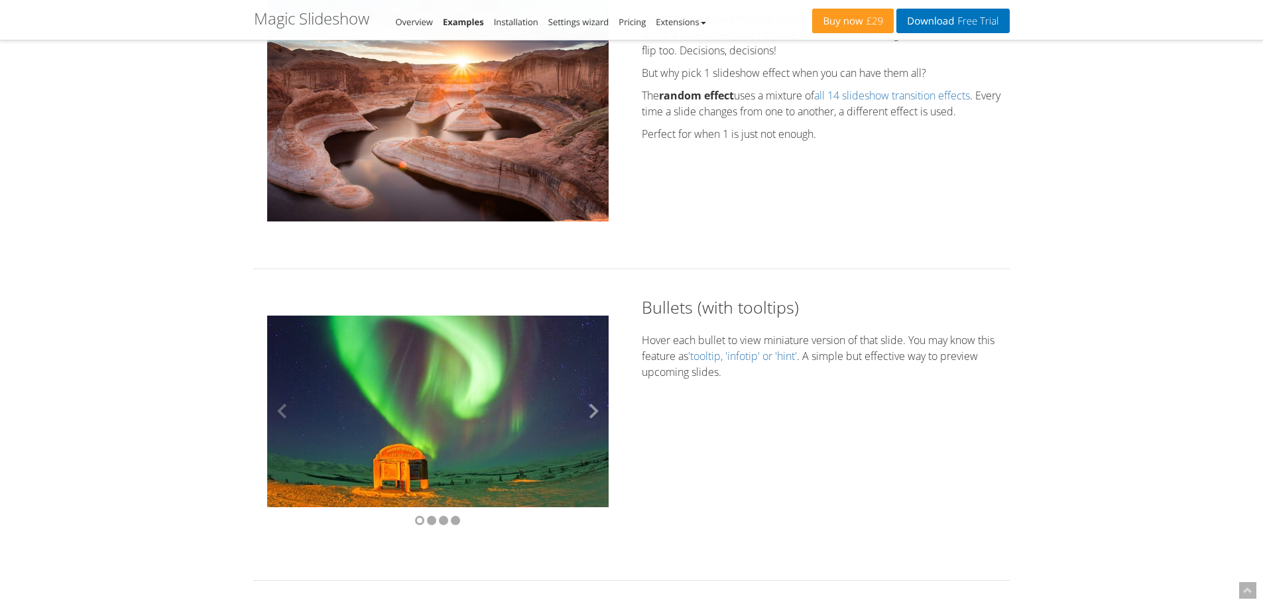
click at [589, 415] on button at bounding box center [589, 412] width 40 height 192
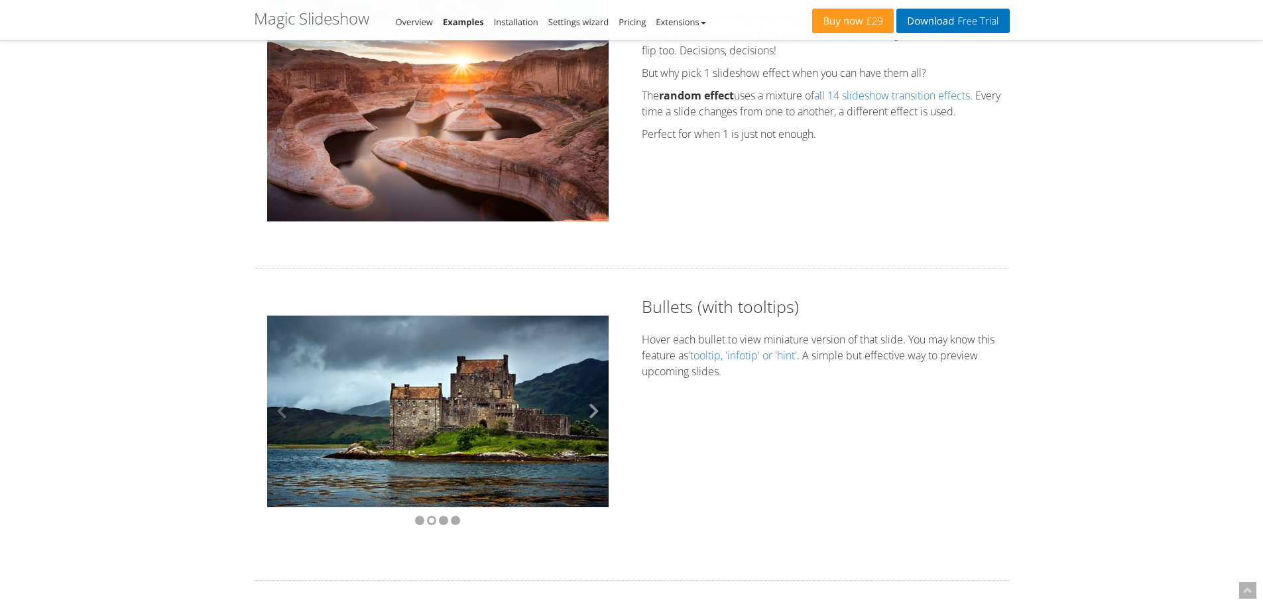
click at [589, 415] on button at bounding box center [589, 411] width 40 height 192
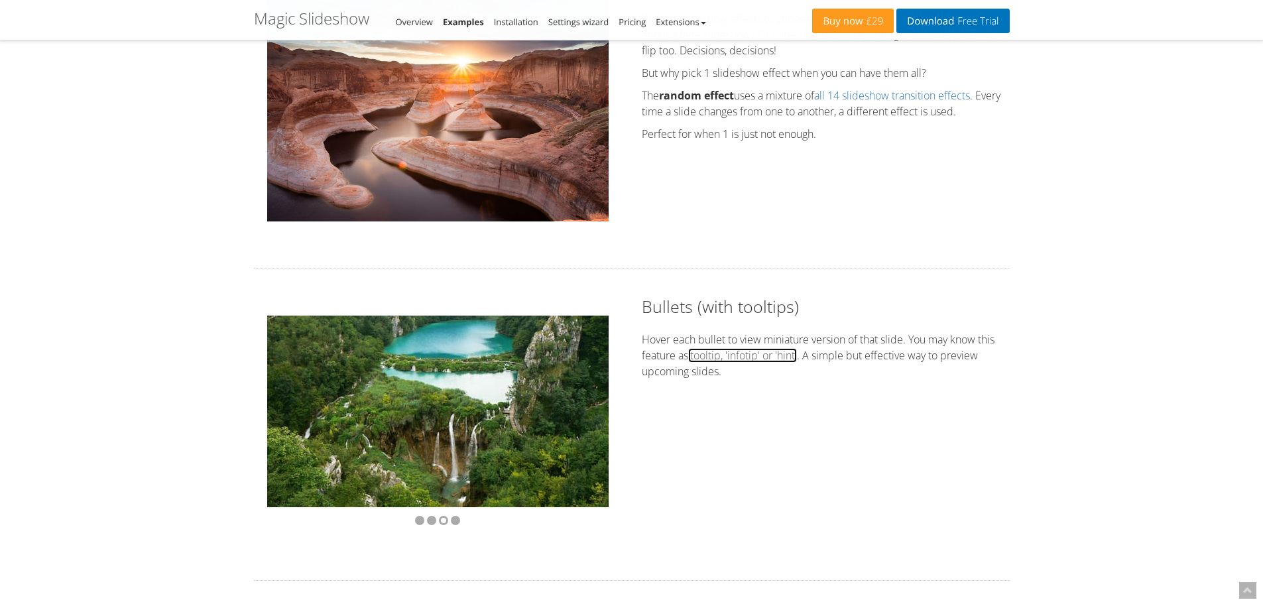
click at [733, 356] on link "'tooltip, 'infotip' or 'hint'" at bounding box center [742, 355] width 109 height 15
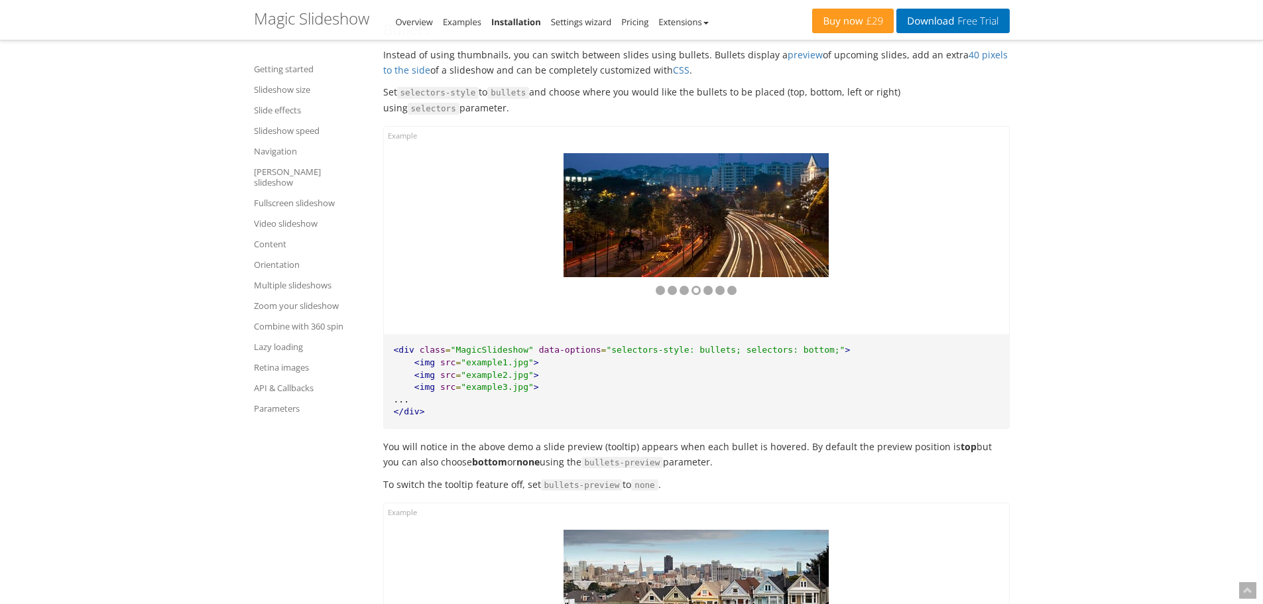
scroll to position [7945, 0]
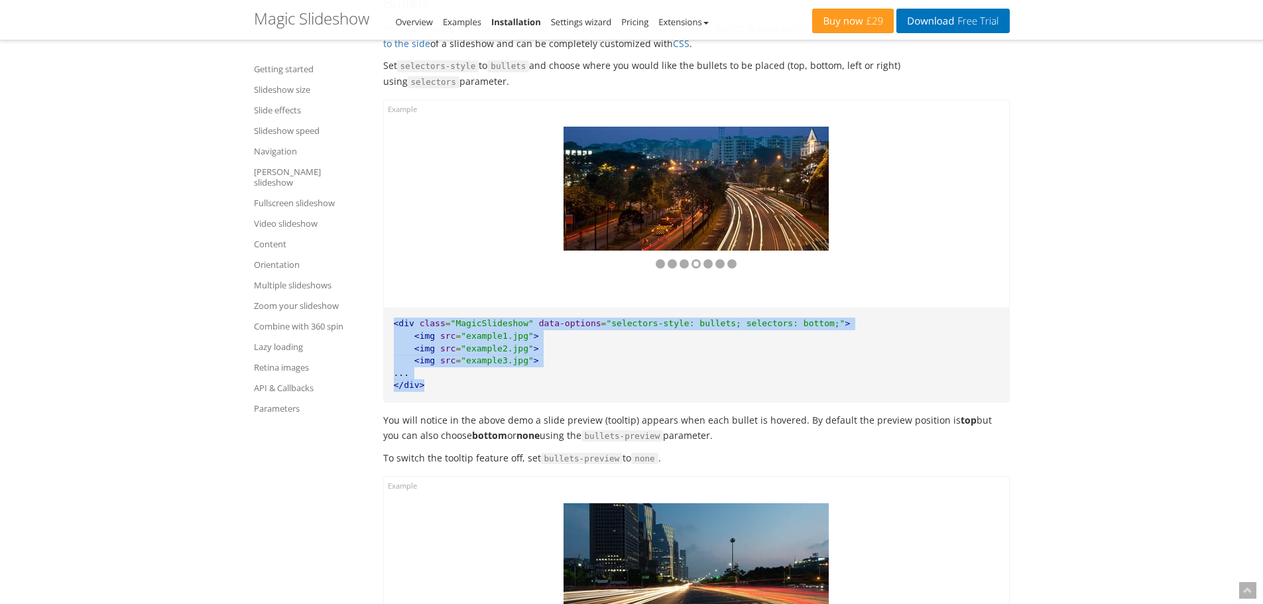
drag, startPoint x: 432, startPoint y: 388, endPoint x: 391, endPoint y: 330, distance: 71.8
click at [391, 330] on pre "<div class = "MagicSlideshow" data-options = "selectors-style: bullets; selecto…" at bounding box center [696, 355] width 625 height 94
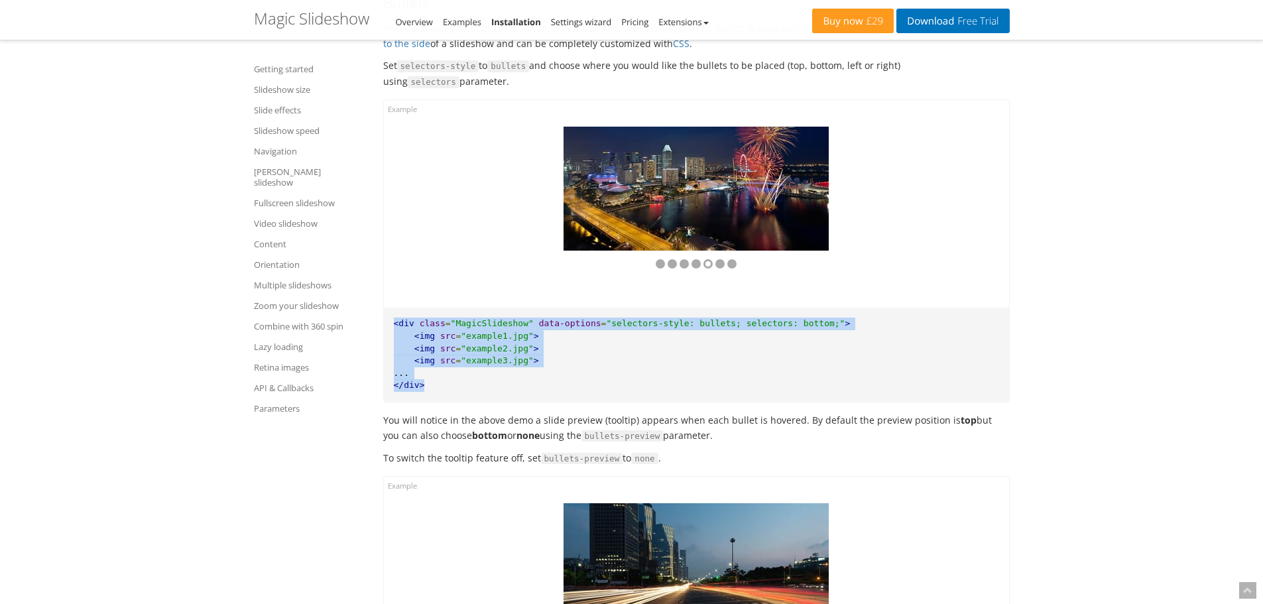
copy pre "<div class = "MagicSlideshow" data-options = "selectors-style: bullets; selecto…"
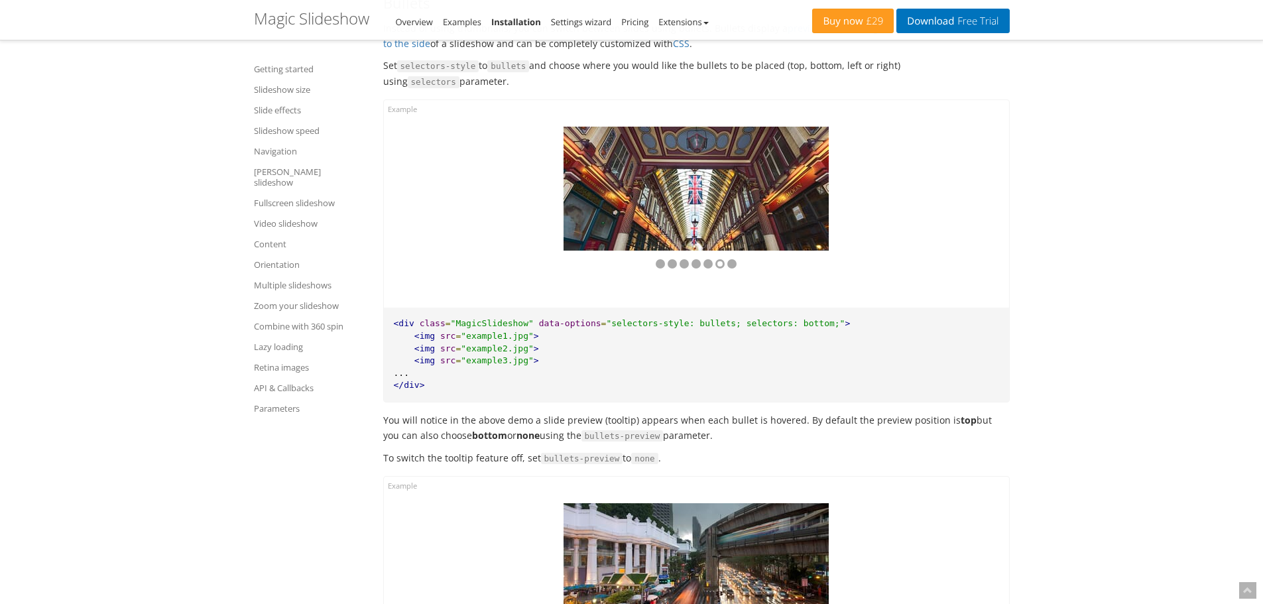
click at [452, 157] on div at bounding box center [696, 204] width 625 height 208
click at [810, 192] on button at bounding box center [809, 189] width 40 height 124
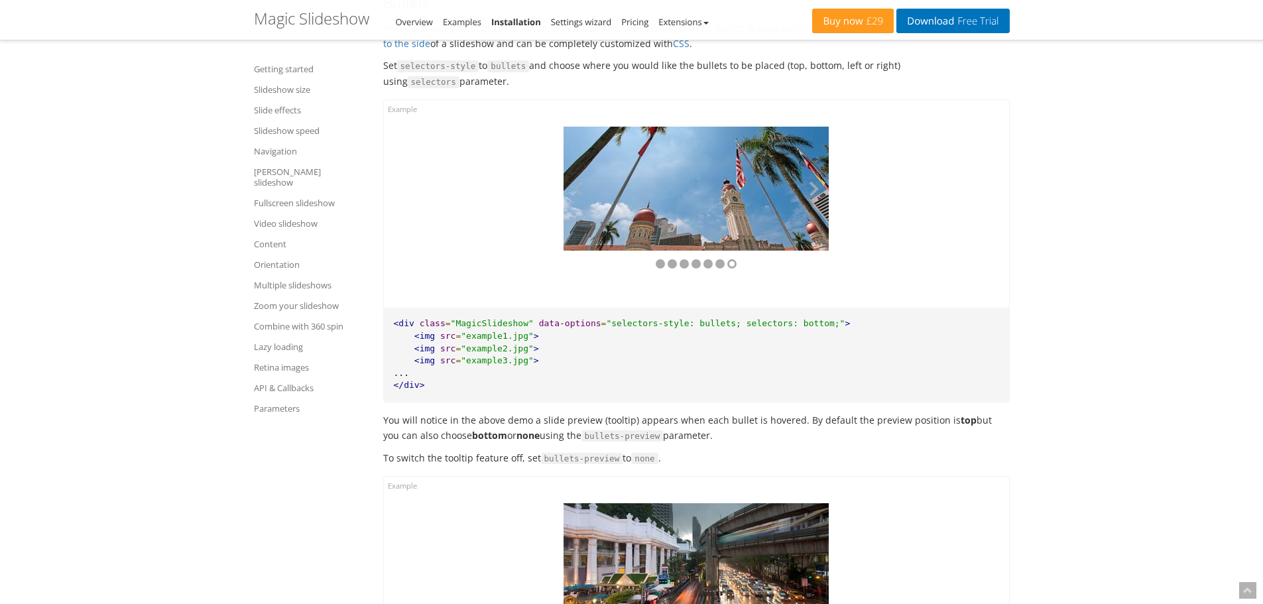
click at [810, 192] on button at bounding box center [809, 189] width 40 height 124
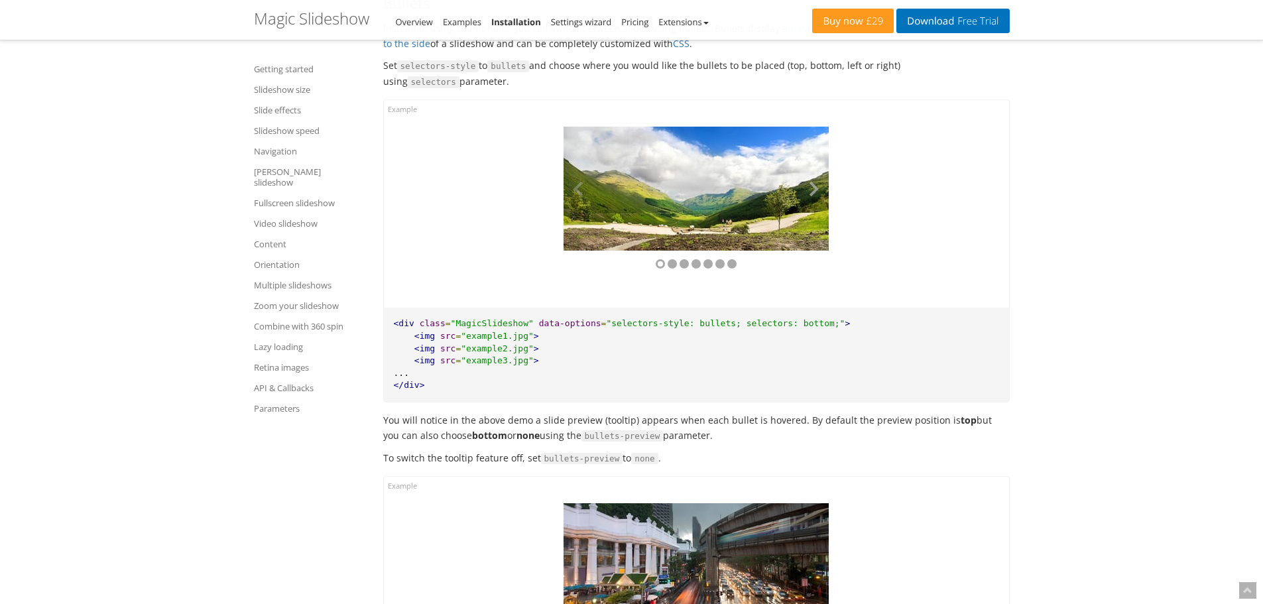
click at [810, 192] on button at bounding box center [809, 189] width 40 height 124
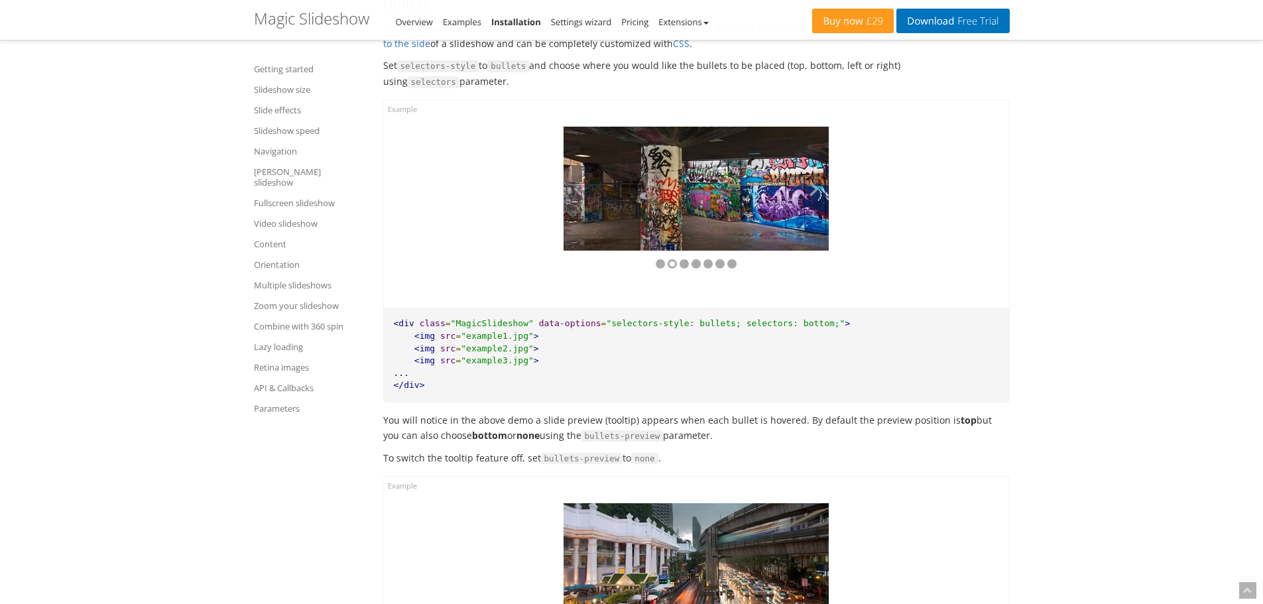
click at [810, 192] on button at bounding box center [809, 189] width 40 height 124
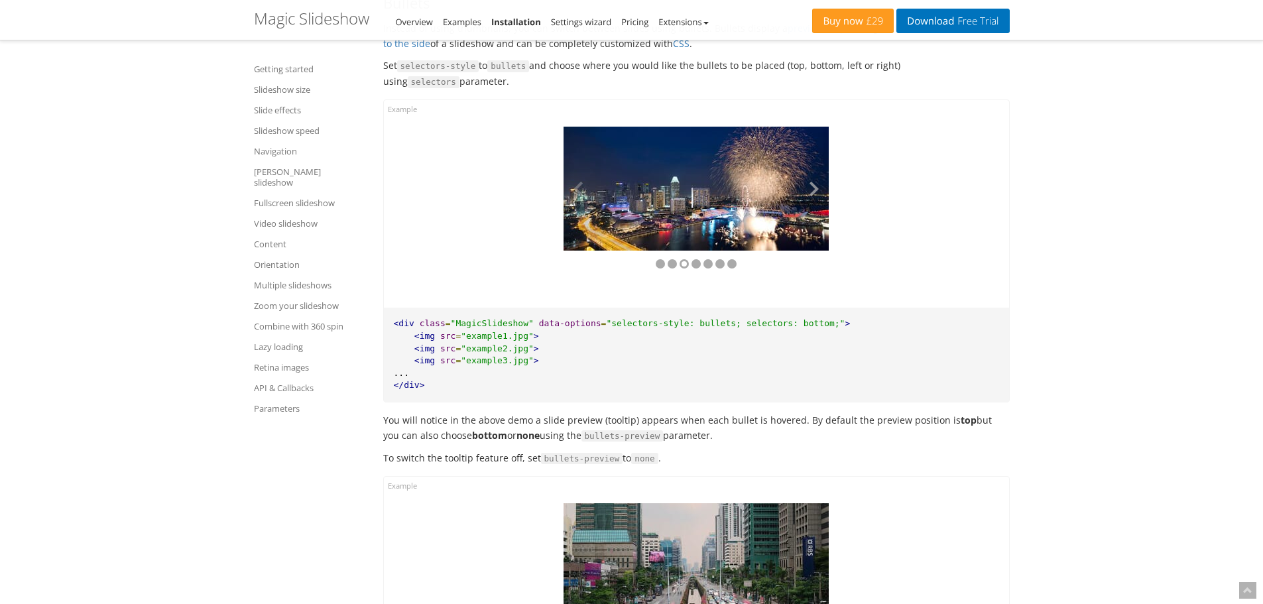
click at [810, 192] on button at bounding box center [809, 189] width 40 height 124
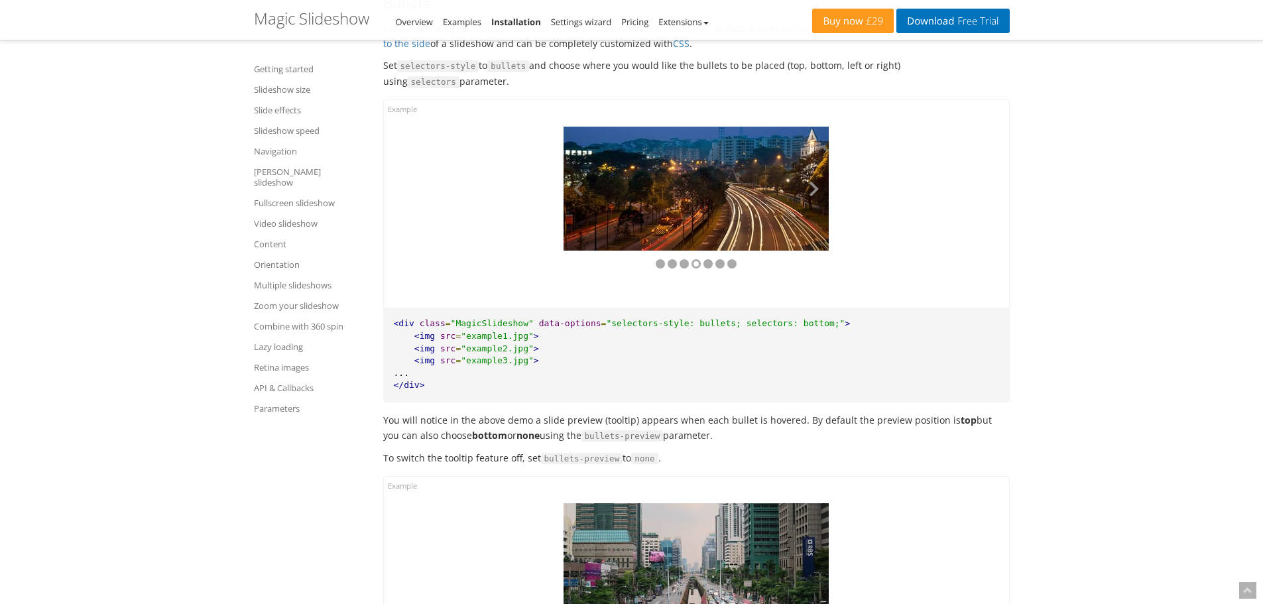
click at [810, 192] on button at bounding box center [809, 189] width 40 height 124
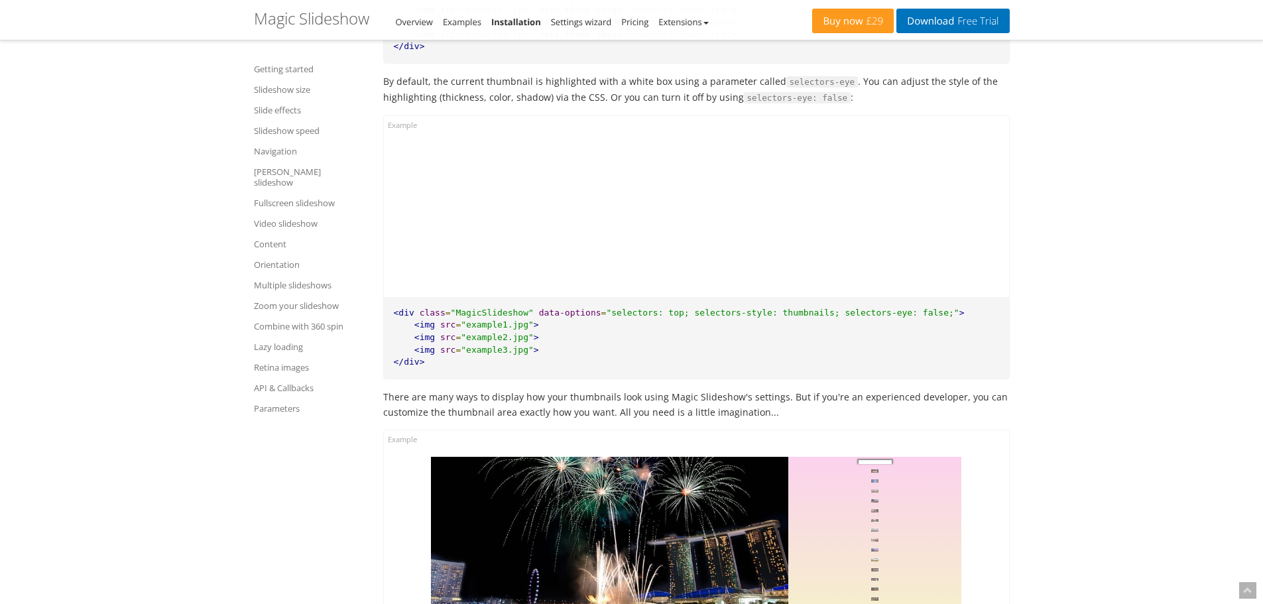
scroll to position [5292, 0]
